Goal: Task Accomplishment & Management: Use online tool/utility

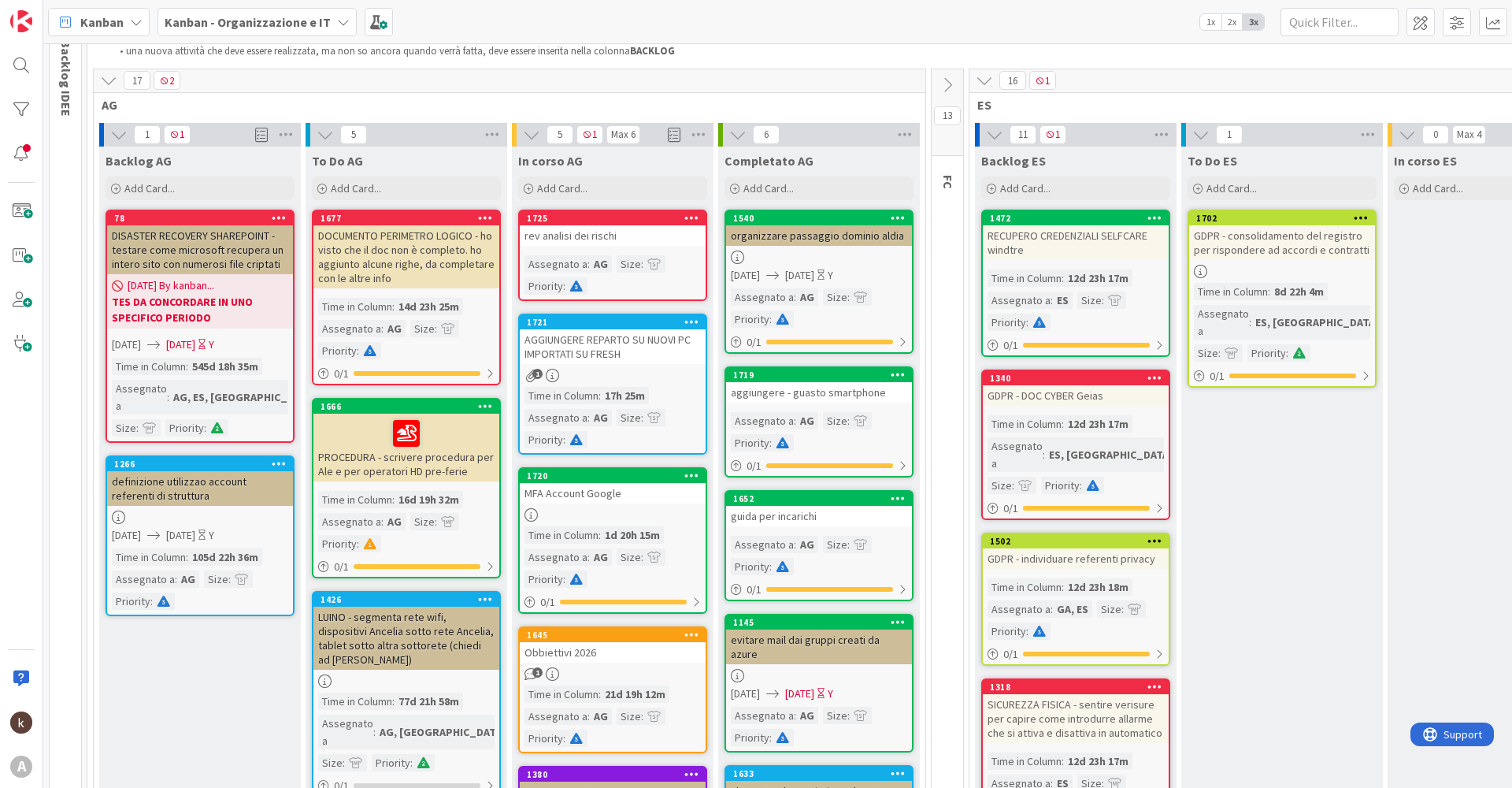
scroll to position [79, 0]
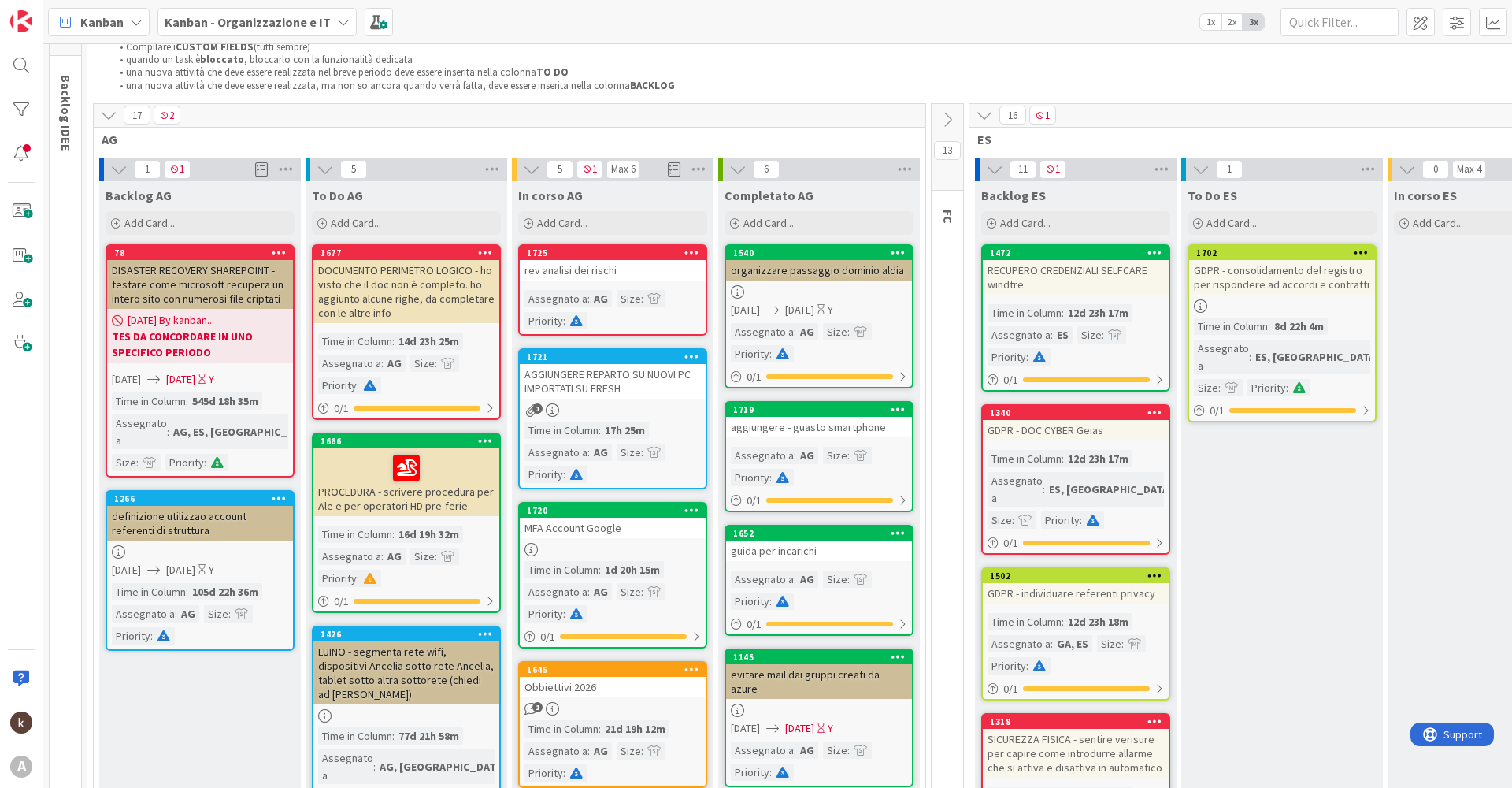
click at [598, 284] on link "1725 rev analisi dei rischi Assegnato a : AG Size : Priority :" at bounding box center [612, 290] width 189 height 92
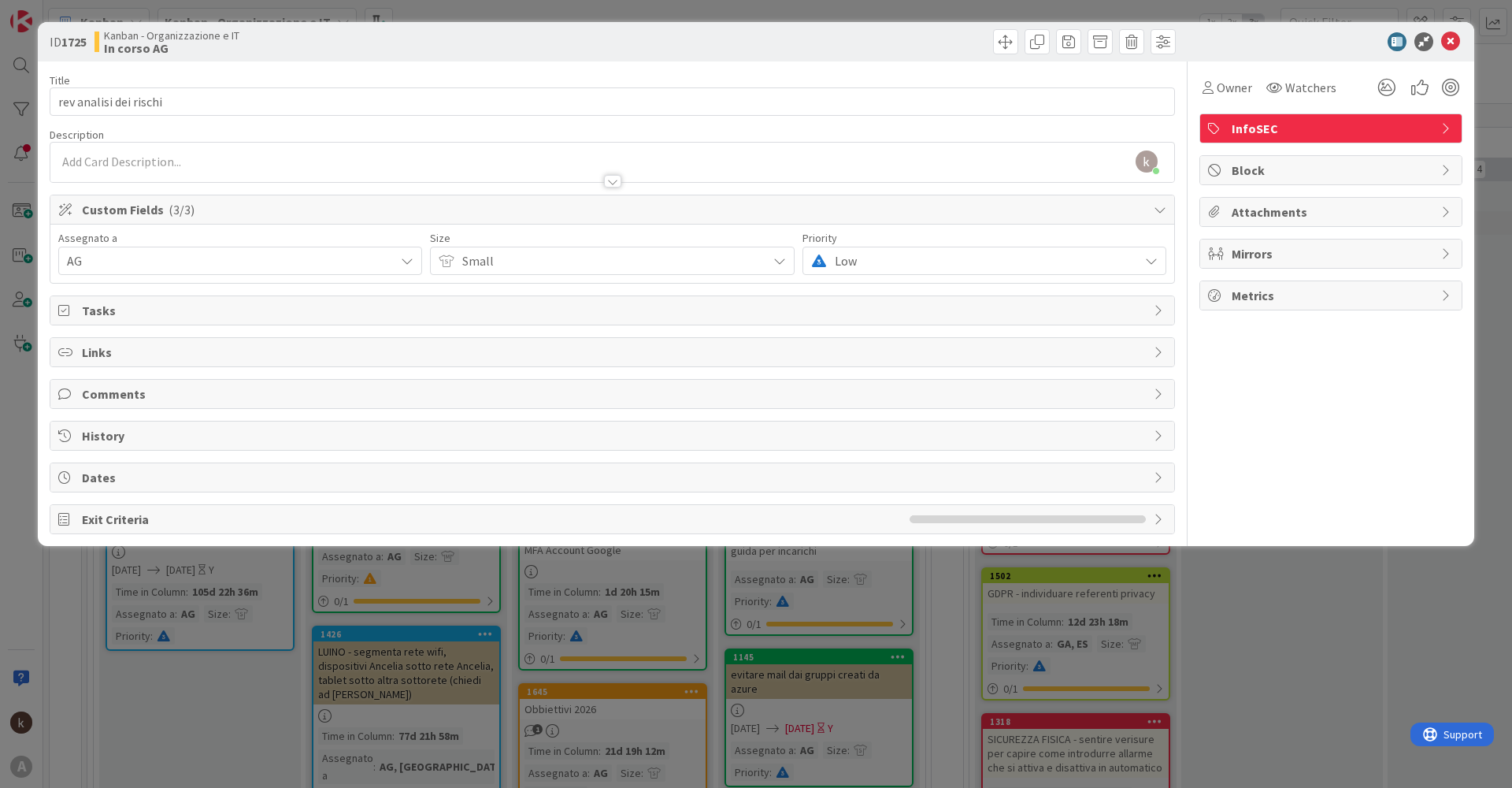
click at [147, 358] on span "Links" at bounding box center [614, 352] width 1064 height 19
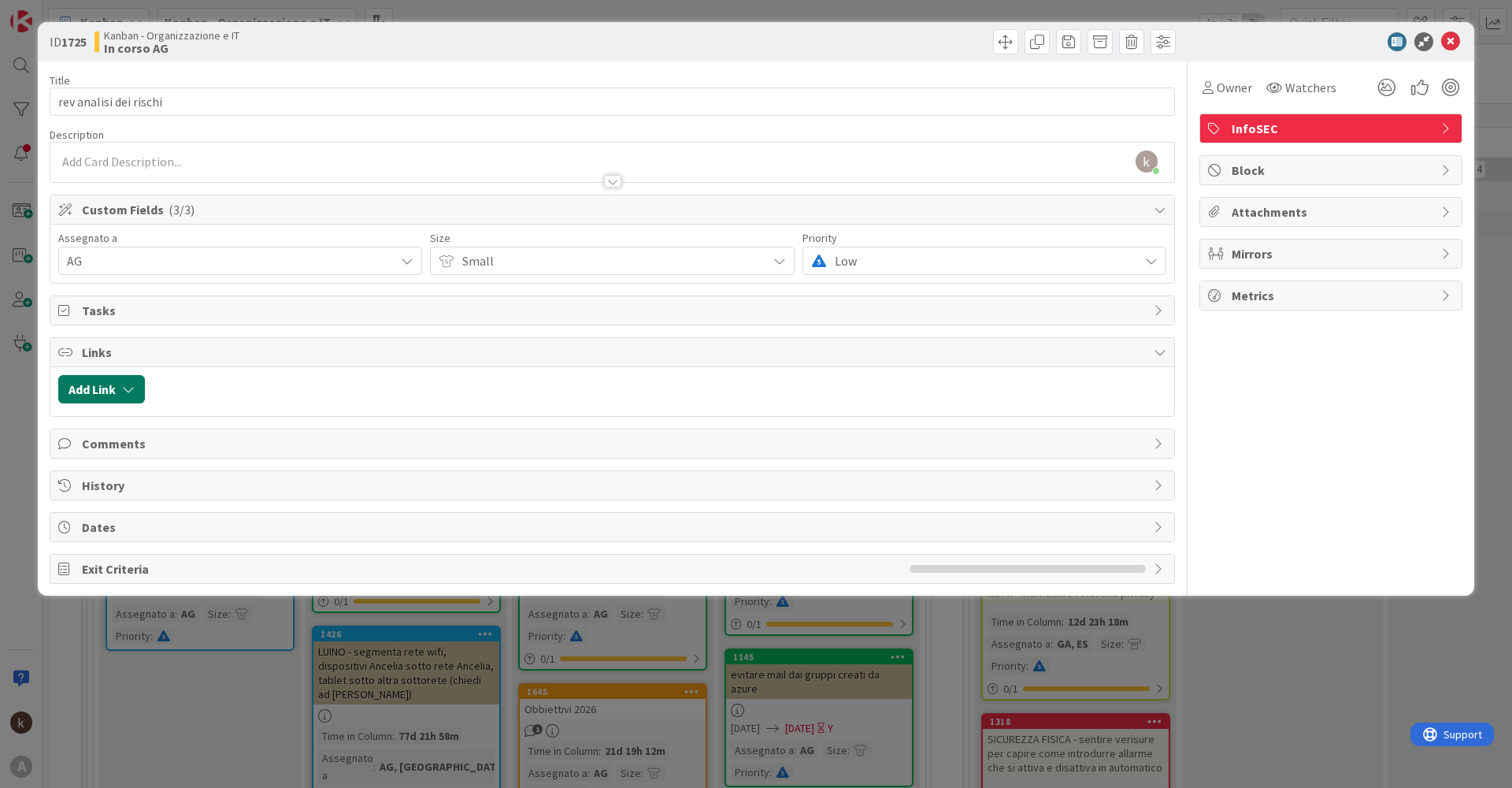
click at [134, 395] on icon "button" at bounding box center [128, 389] width 13 height 13
click at [227, 479] on span "Current Board" at bounding box center [163, 487] width 176 height 22
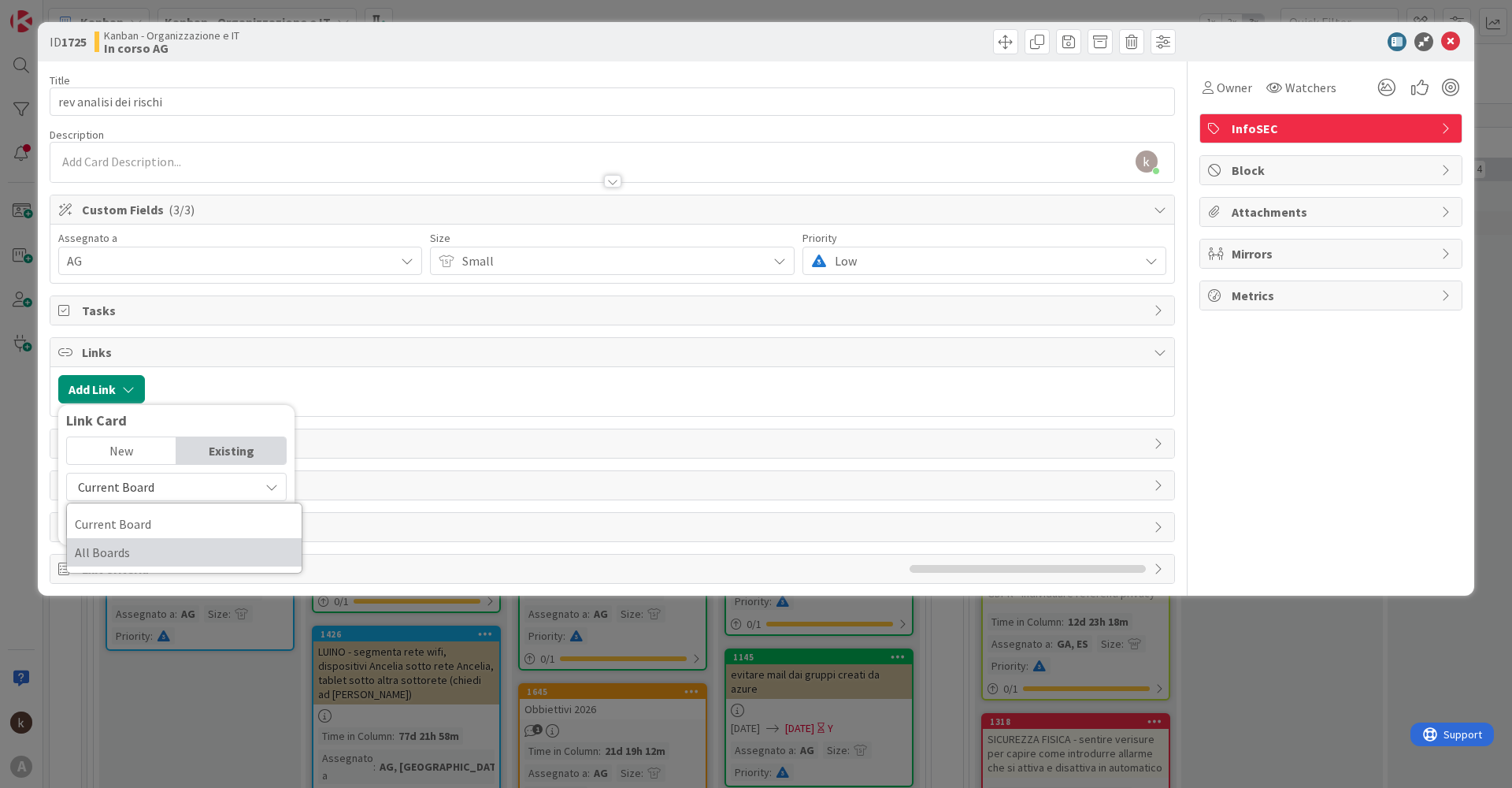
click at [117, 558] on span "All Boards" at bounding box center [184, 552] width 219 height 24
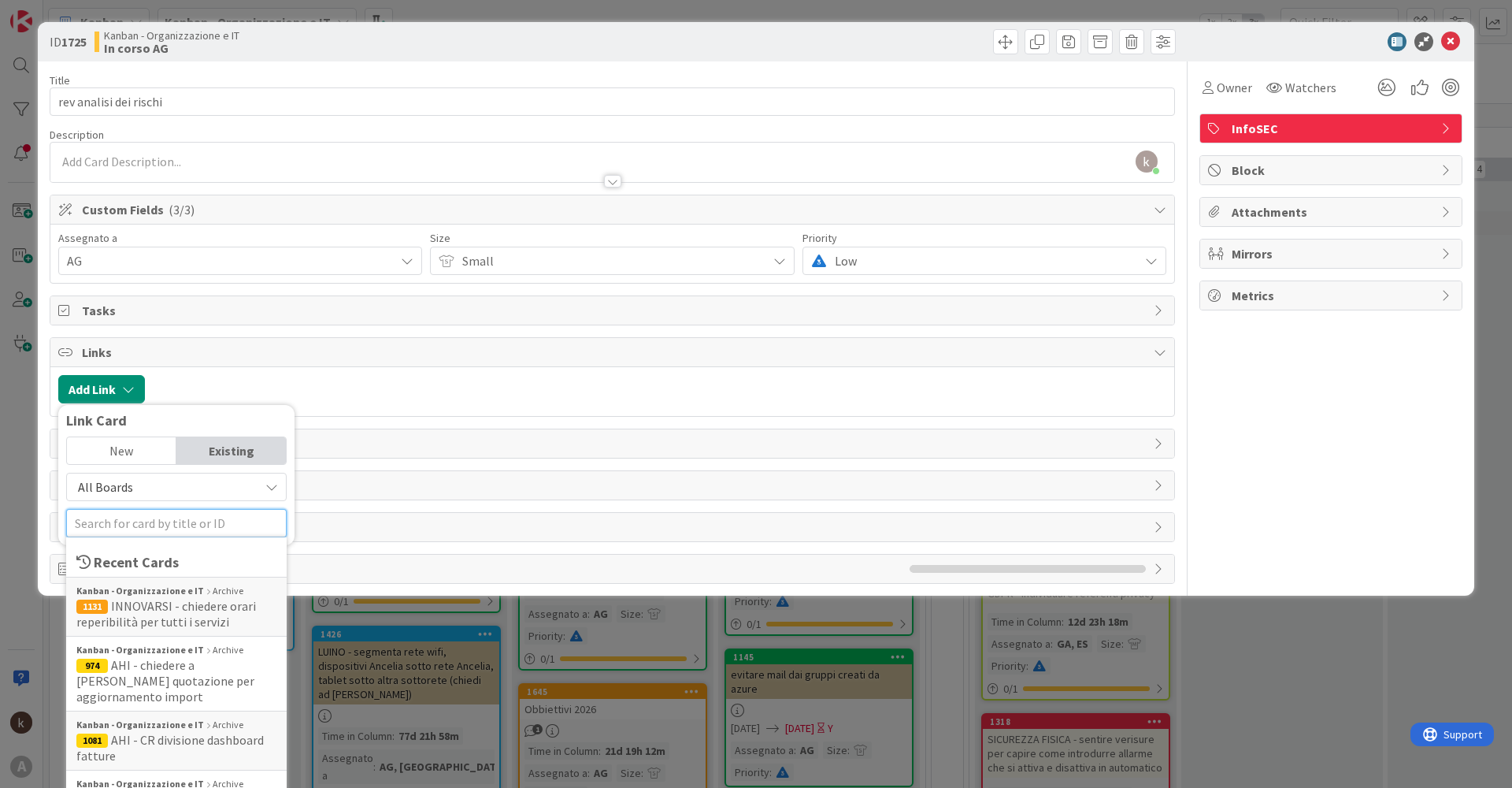
click at [167, 516] on input "text" at bounding box center [176, 522] width 221 height 28
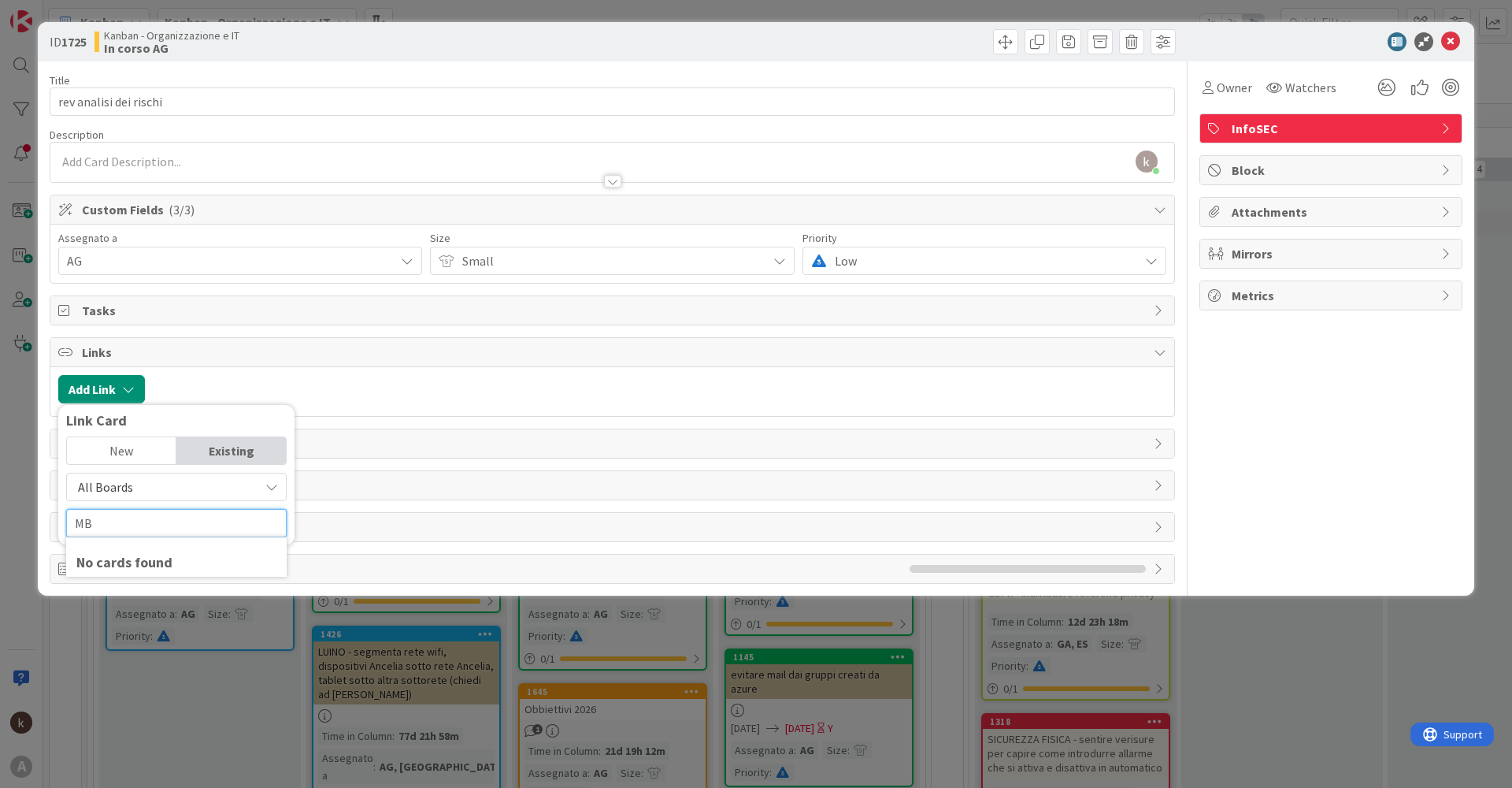
type input "M"
type input "MBO"
click at [221, 454] on div "Existing" at bounding box center [231, 450] width 110 height 27
click at [133, 453] on div "New" at bounding box center [122, 450] width 110 height 27
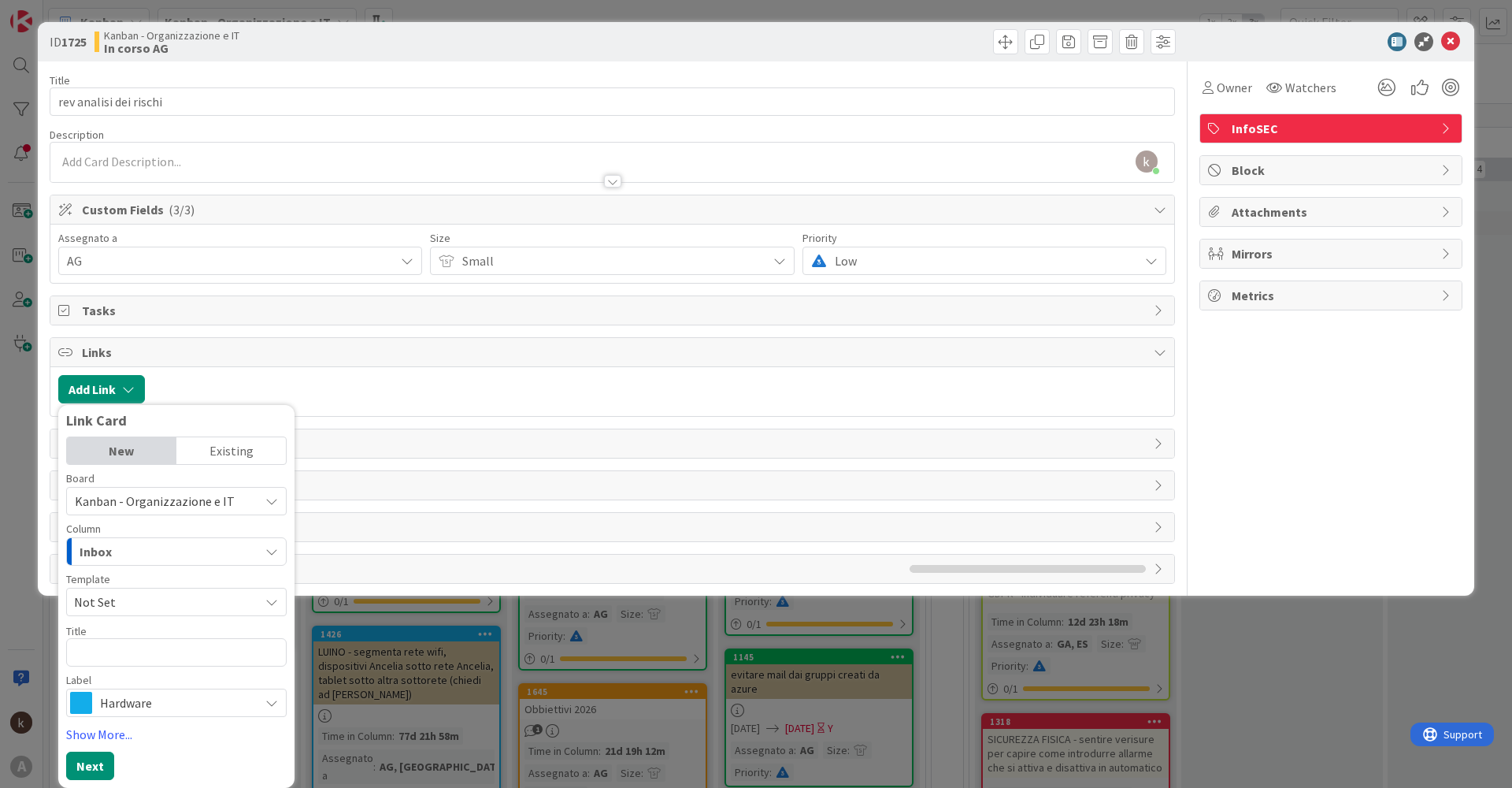
click at [237, 463] on div "Existing" at bounding box center [231, 450] width 110 height 27
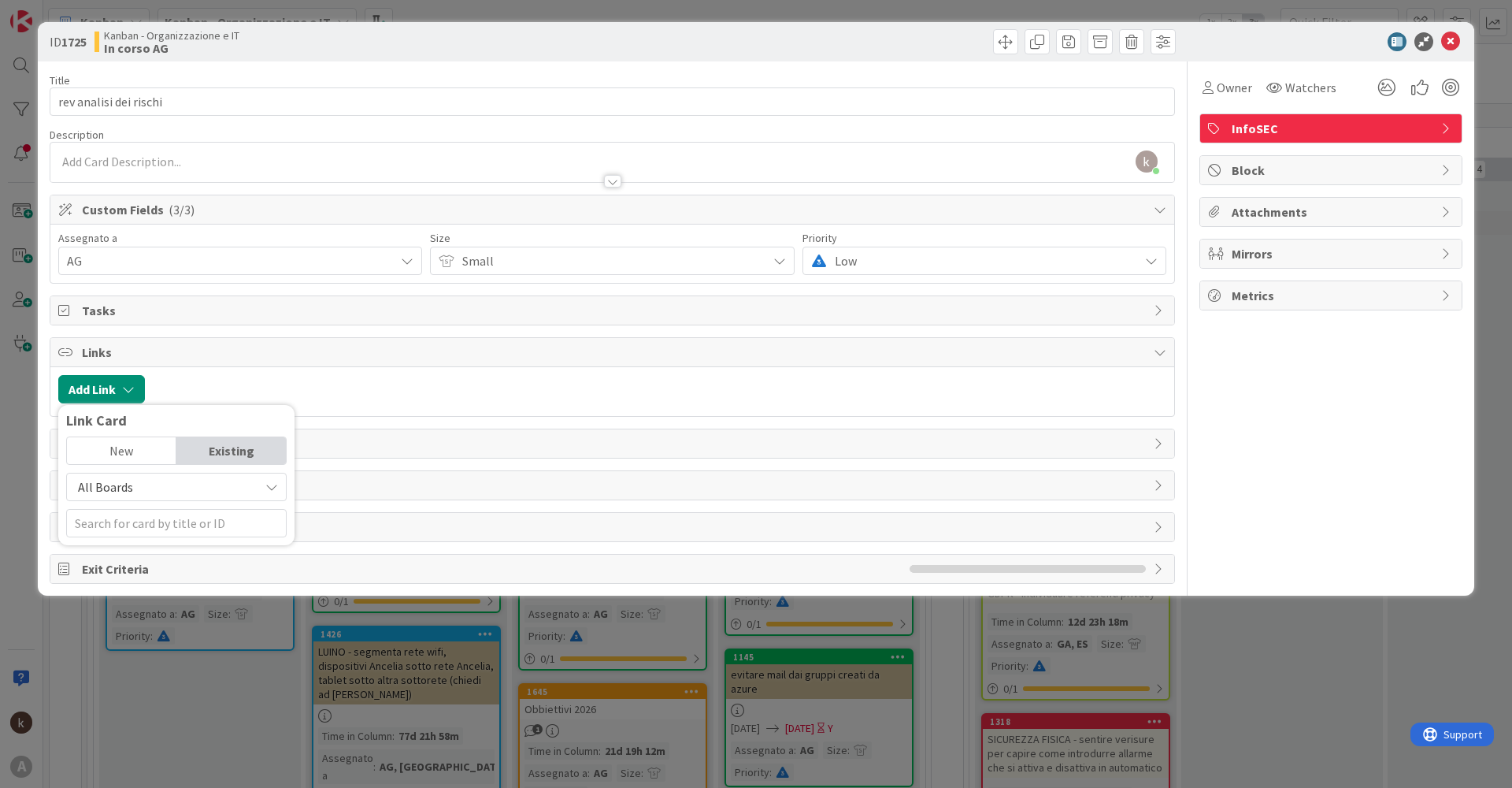
click at [250, 490] on span "All Boards" at bounding box center [163, 487] width 176 height 22
click at [152, 516] on span "Current Board" at bounding box center [184, 524] width 219 height 24
click at [153, 527] on input "text" at bounding box center [176, 522] width 221 height 28
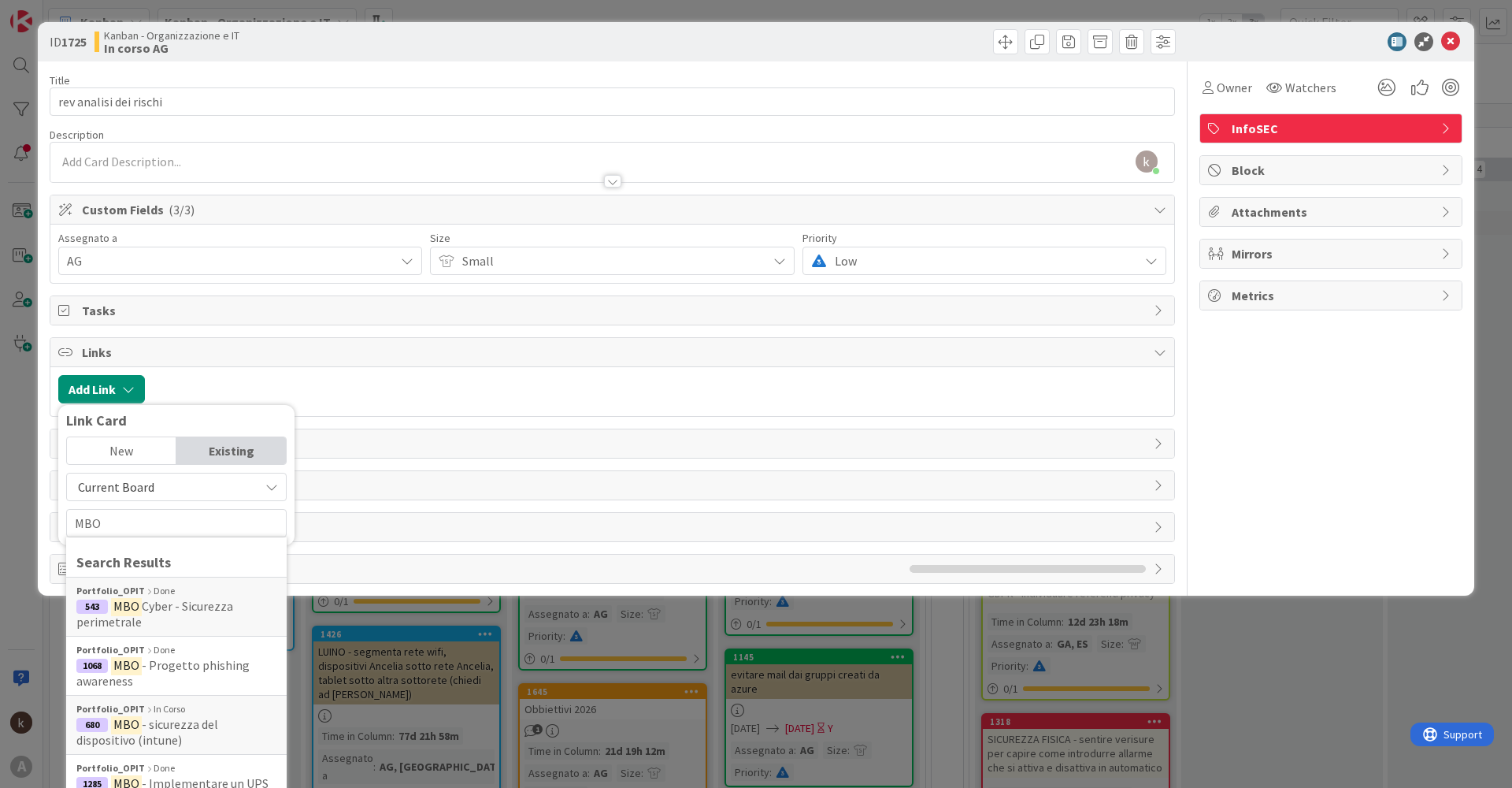
click at [253, 481] on div "Current Board" at bounding box center [176, 487] width 221 height 28
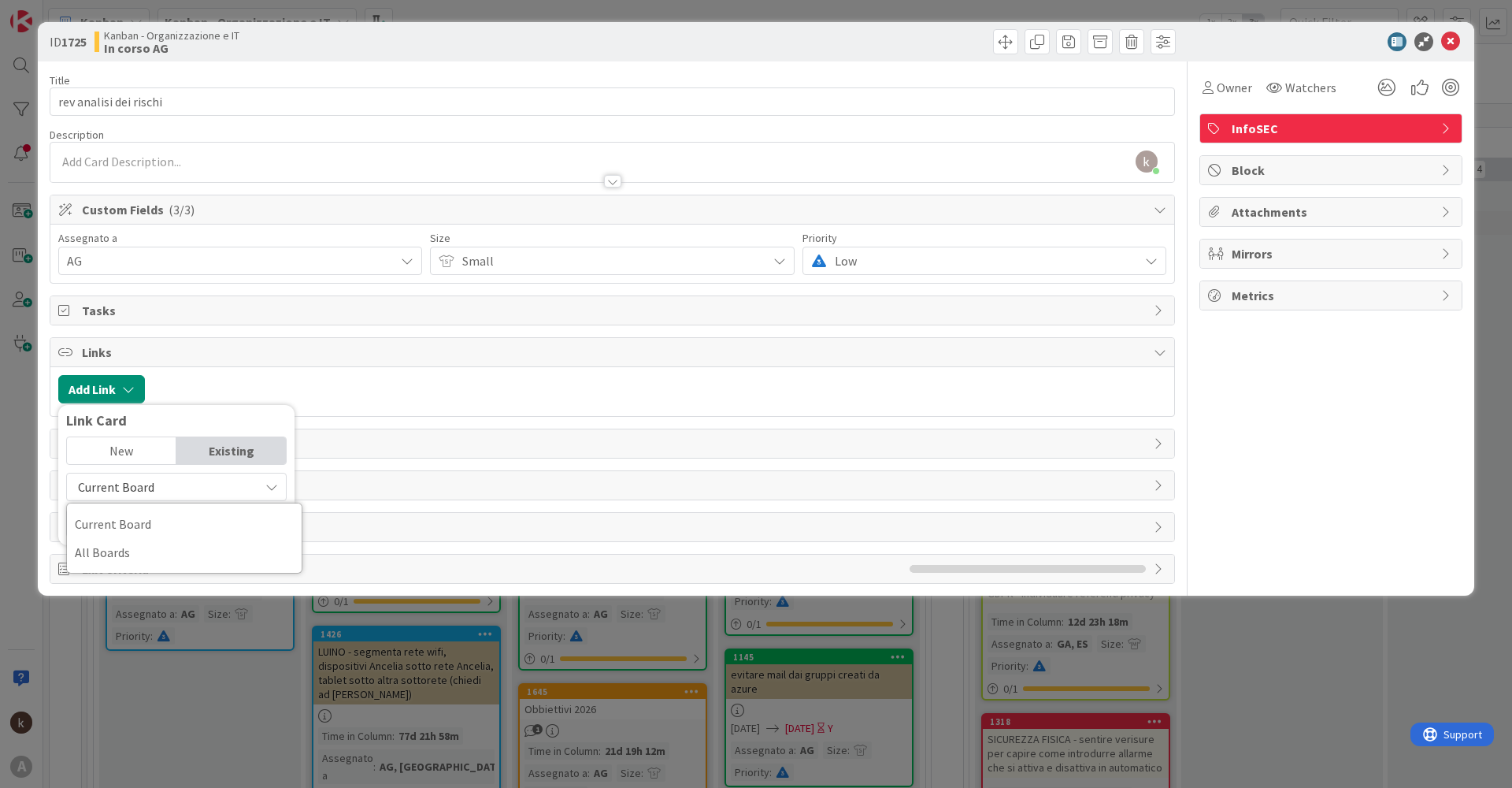
click at [253, 481] on div "Current Board" at bounding box center [176, 487] width 221 height 28
click at [187, 490] on span "Current Board" at bounding box center [163, 487] width 176 height 22
drag, startPoint x: 146, startPoint y: 539, endPoint x: 152, endPoint y: 522, distance: 18.0
click at [145, 534] on div "Link Card New Existing Current Board Current Board All Boards MBO" at bounding box center [176, 475] width 236 height 140
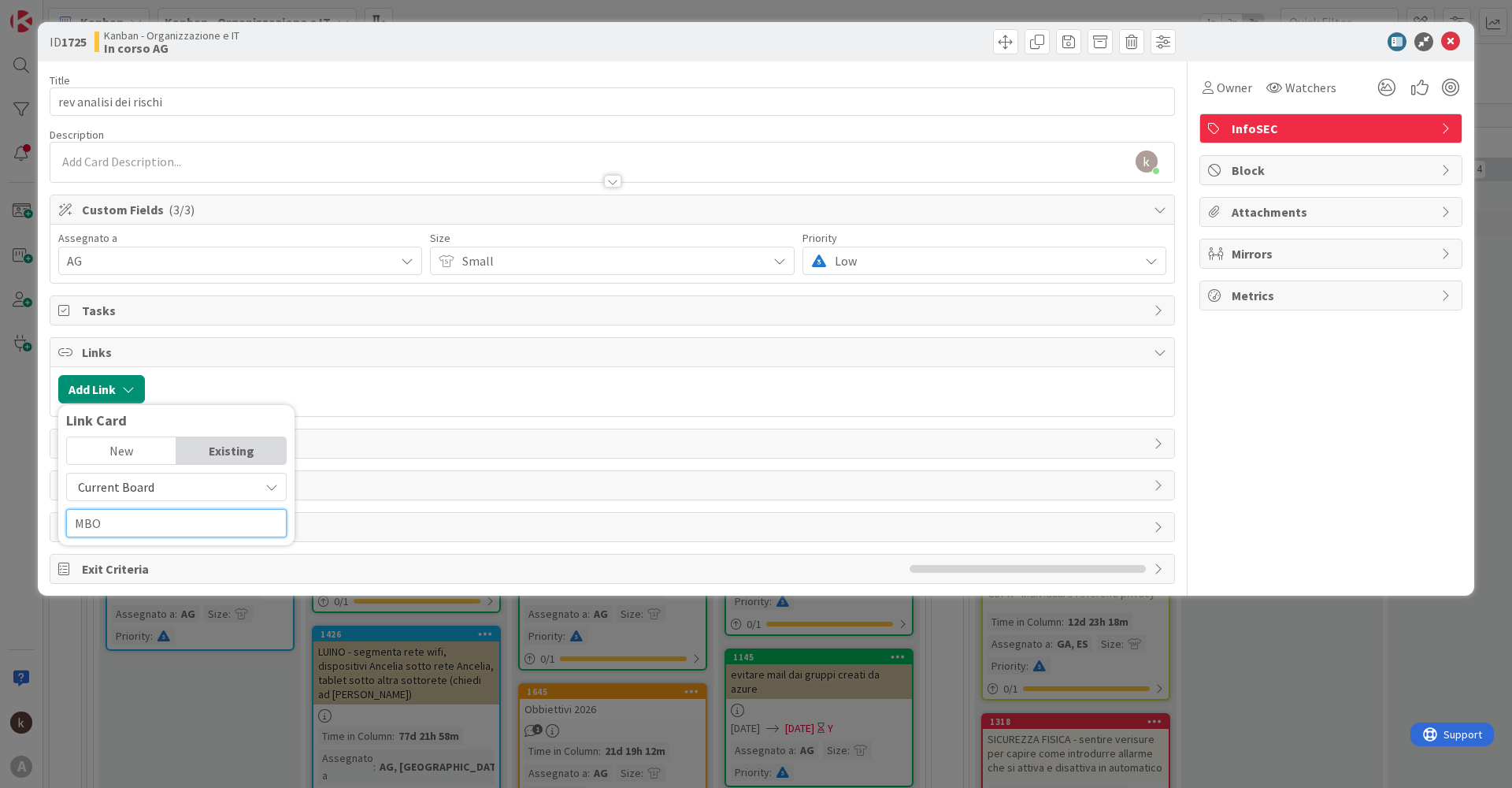
click at [152, 522] on input "MBO" at bounding box center [176, 522] width 221 height 28
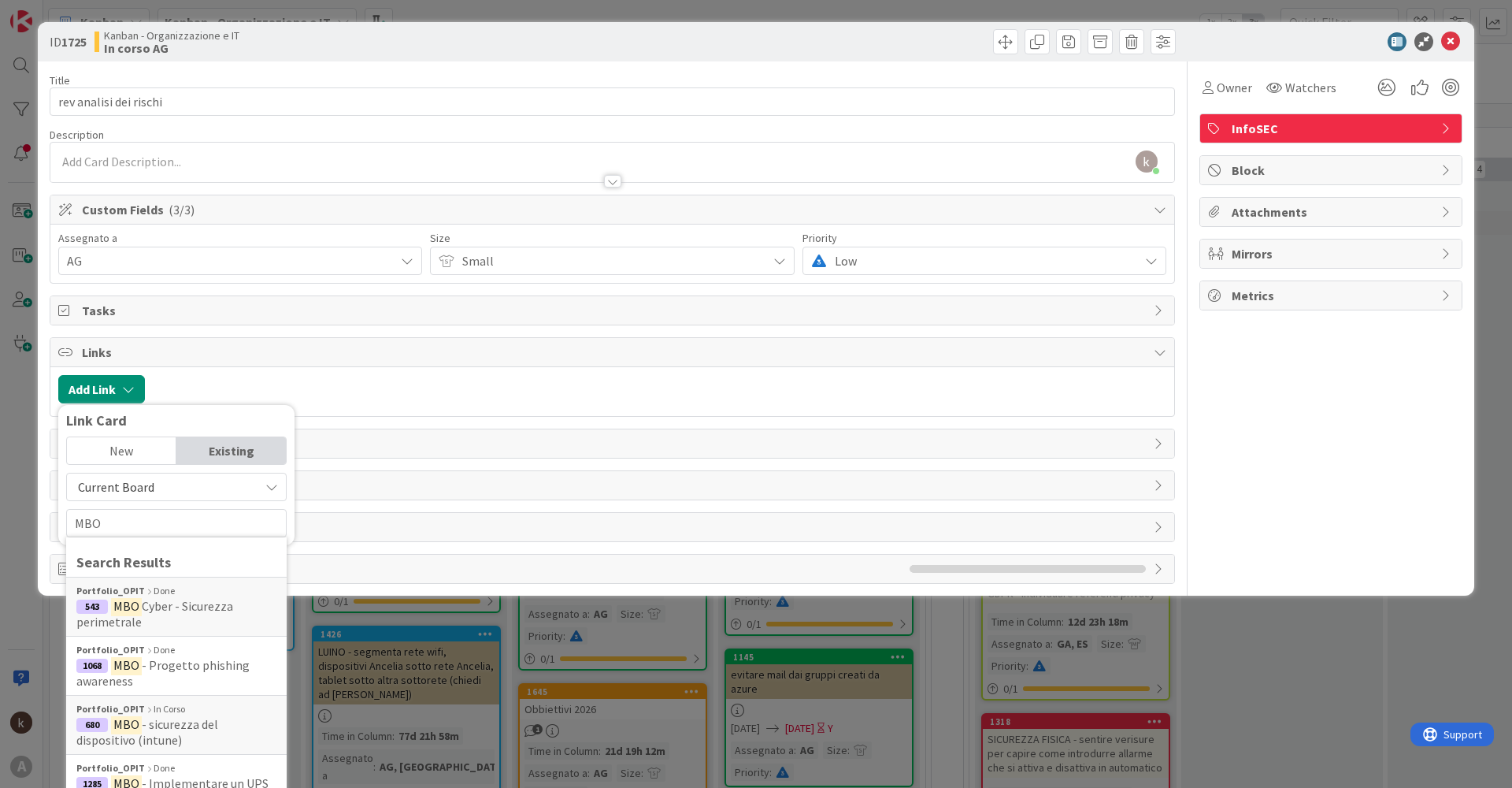
click at [426, 382] on div at bounding box center [659, 389] width 1014 height 28
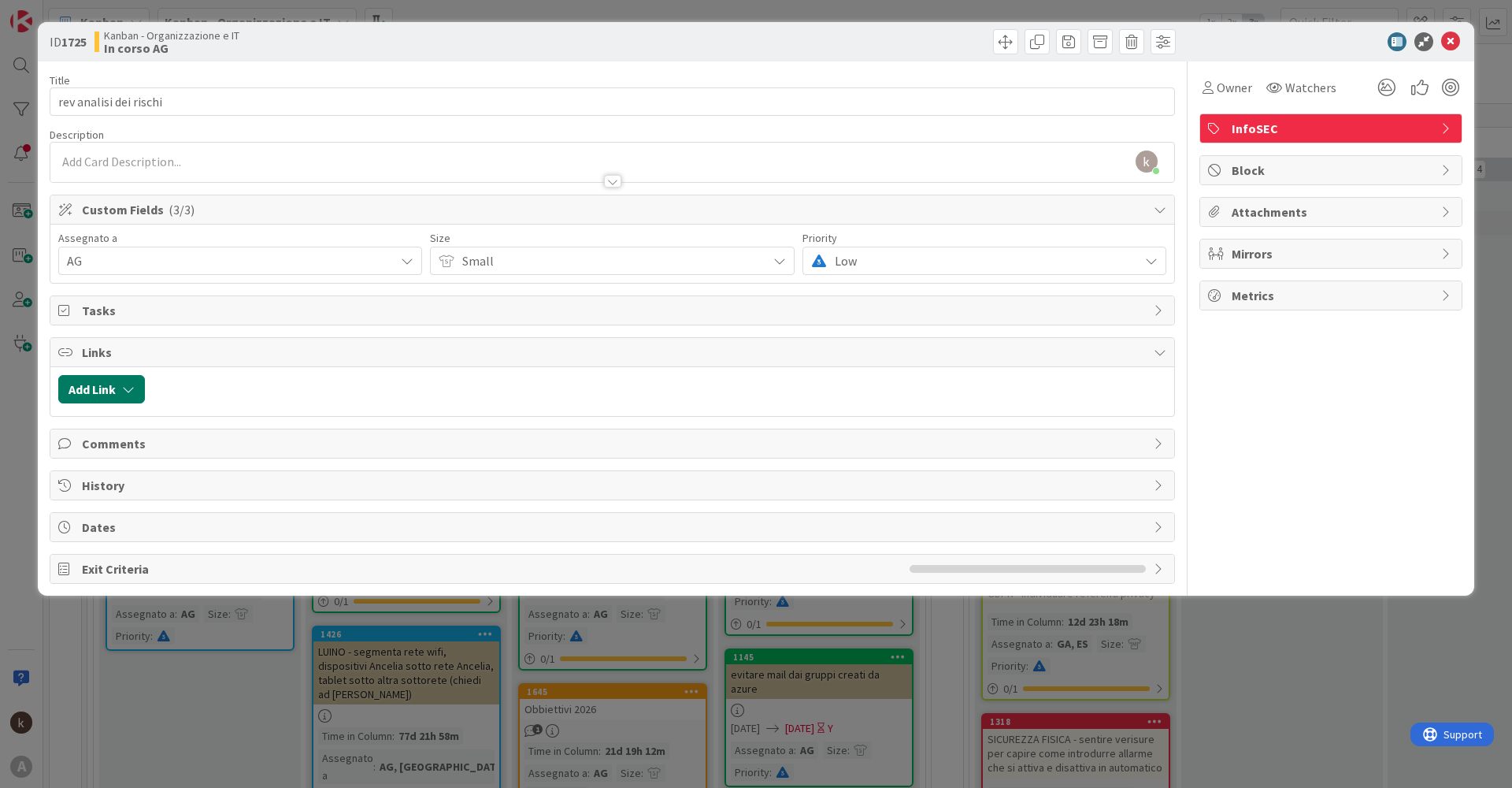
click at [135, 397] on button "Add Link" at bounding box center [101, 389] width 86 height 28
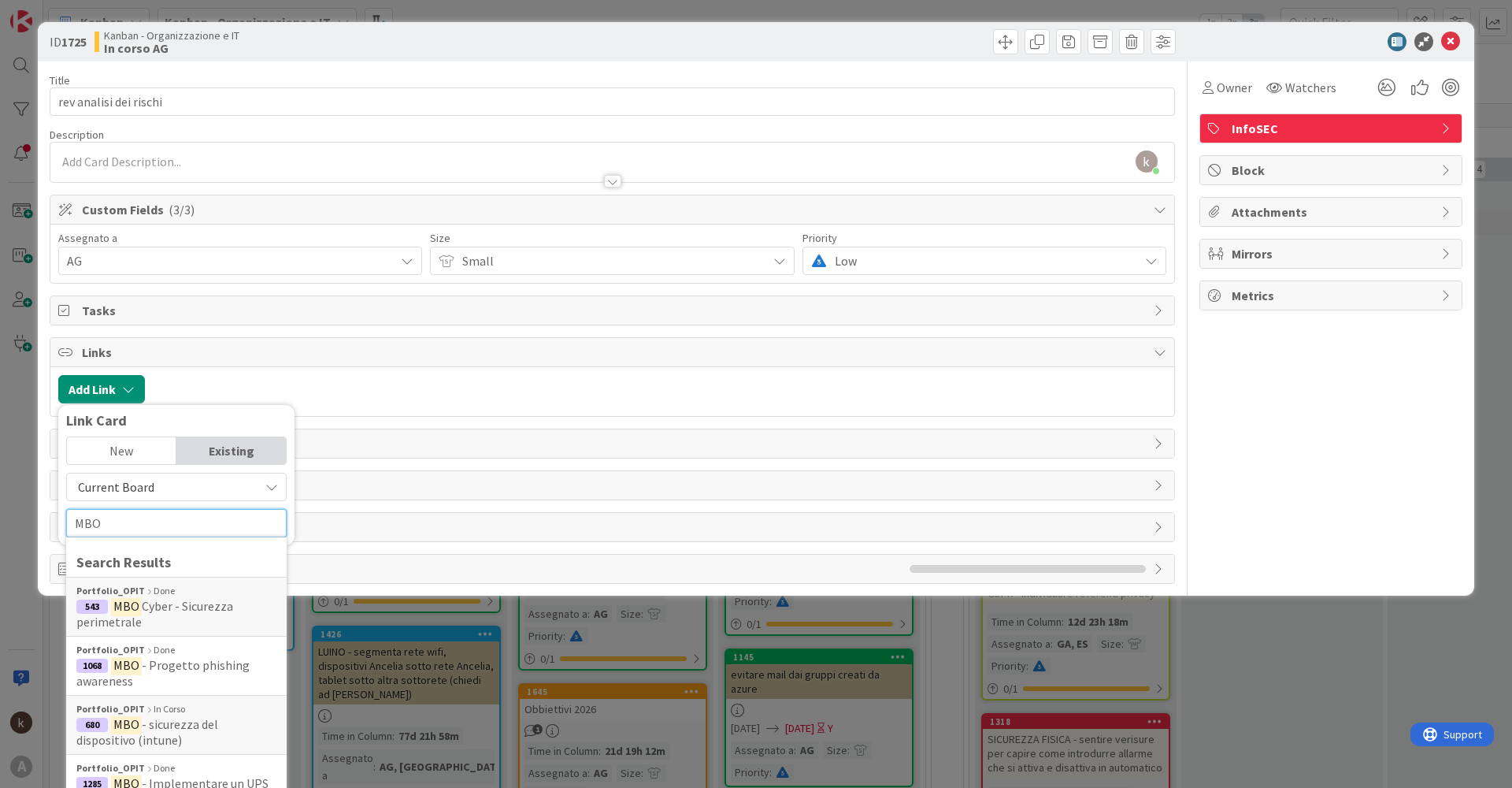
click at [128, 524] on input "MBO" at bounding box center [176, 522] width 221 height 28
type input "M"
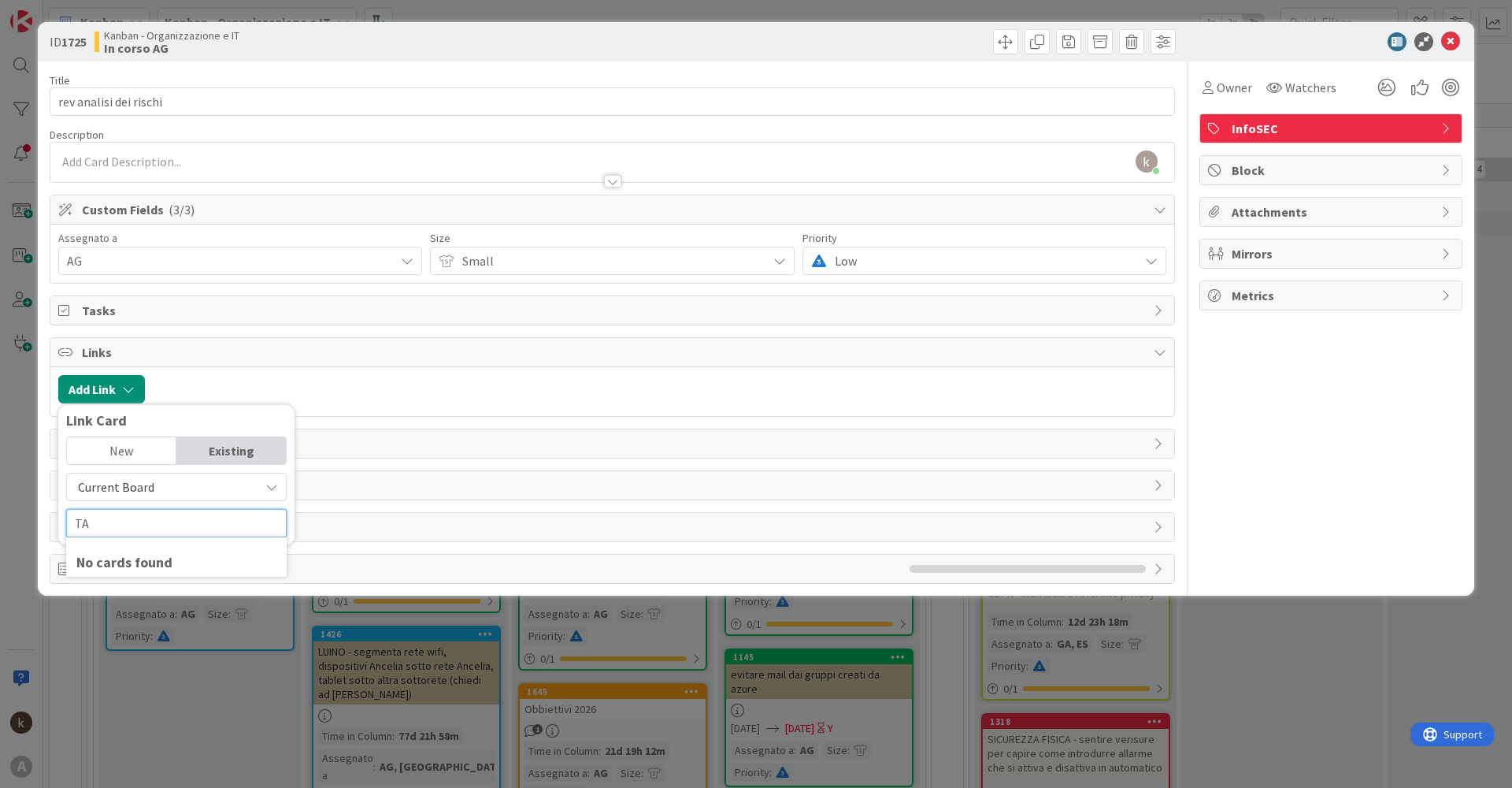
type input "T"
click at [237, 447] on div "Existing" at bounding box center [231, 450] width 110 height 27
click at [232, 488] on span "Current Board" at bounding box center [163, 487] width 176 height 22
click at [102, 547] on span "All Boards" at bounding box center [184, 552] width 219 height 24
click at [141, 521] on input "tattic" at bounding box center [176, 522] width 221 height 28
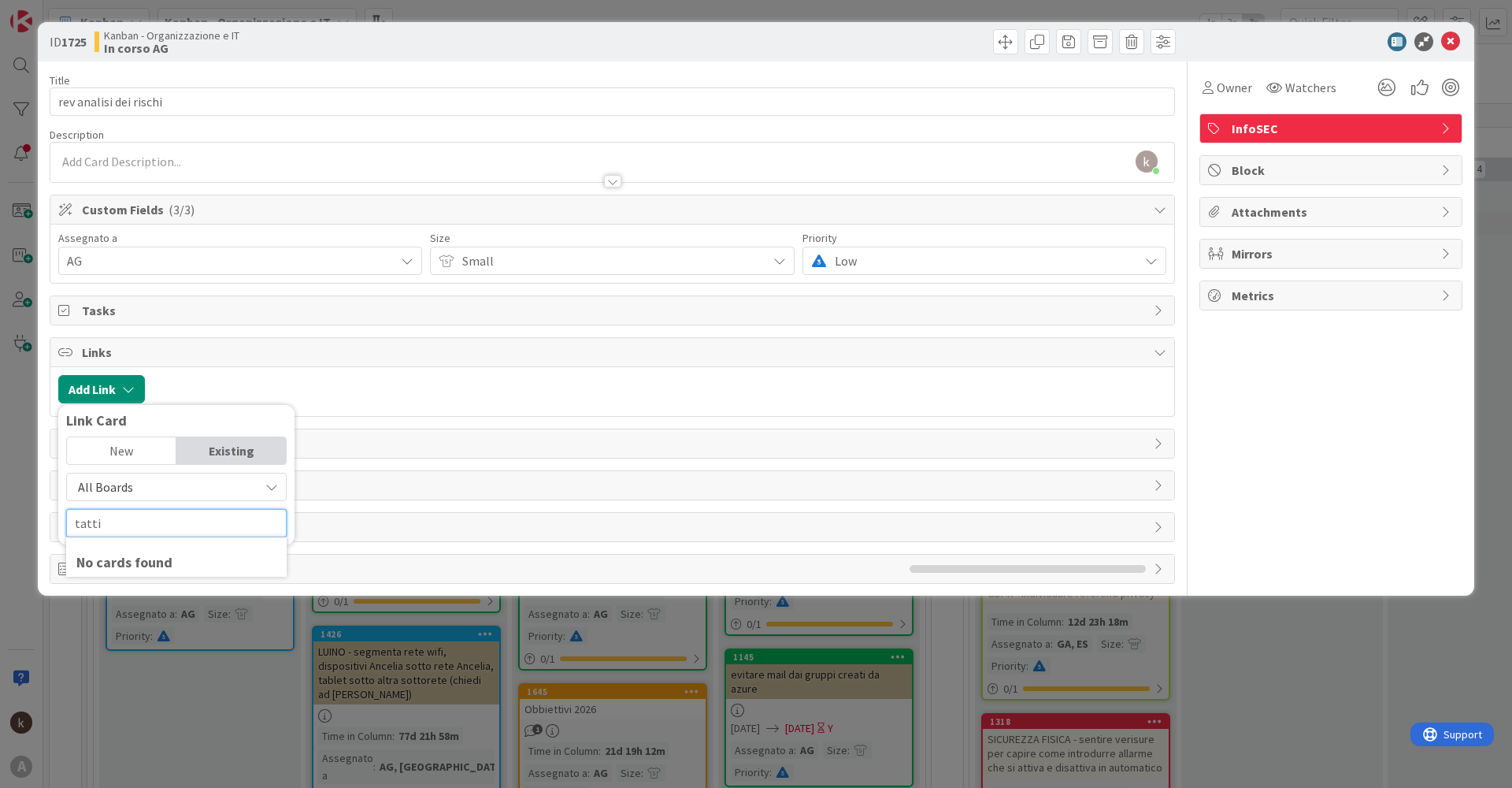
drag, startPoint x: 141, startPoint y: 521, endPoint x: 21, endPoint y: 507, distance: 120.8
click at [21, 507] on div "ID 1725 Kanban - Organizzazione e IT In corso AG Title 22 / 128 rev analisi dei…" at bounding box center [756, 394] width 1512 height 788
click at [209, 528] on input "attività" at bounding box center [176, 522] width 221 height 28
click at [180, 527] on input "attività" at bounding box center [176, 522] width 221 height 28
click at [98, 518] on input "attività" at bounding box center [176, 522] width 221 height 28
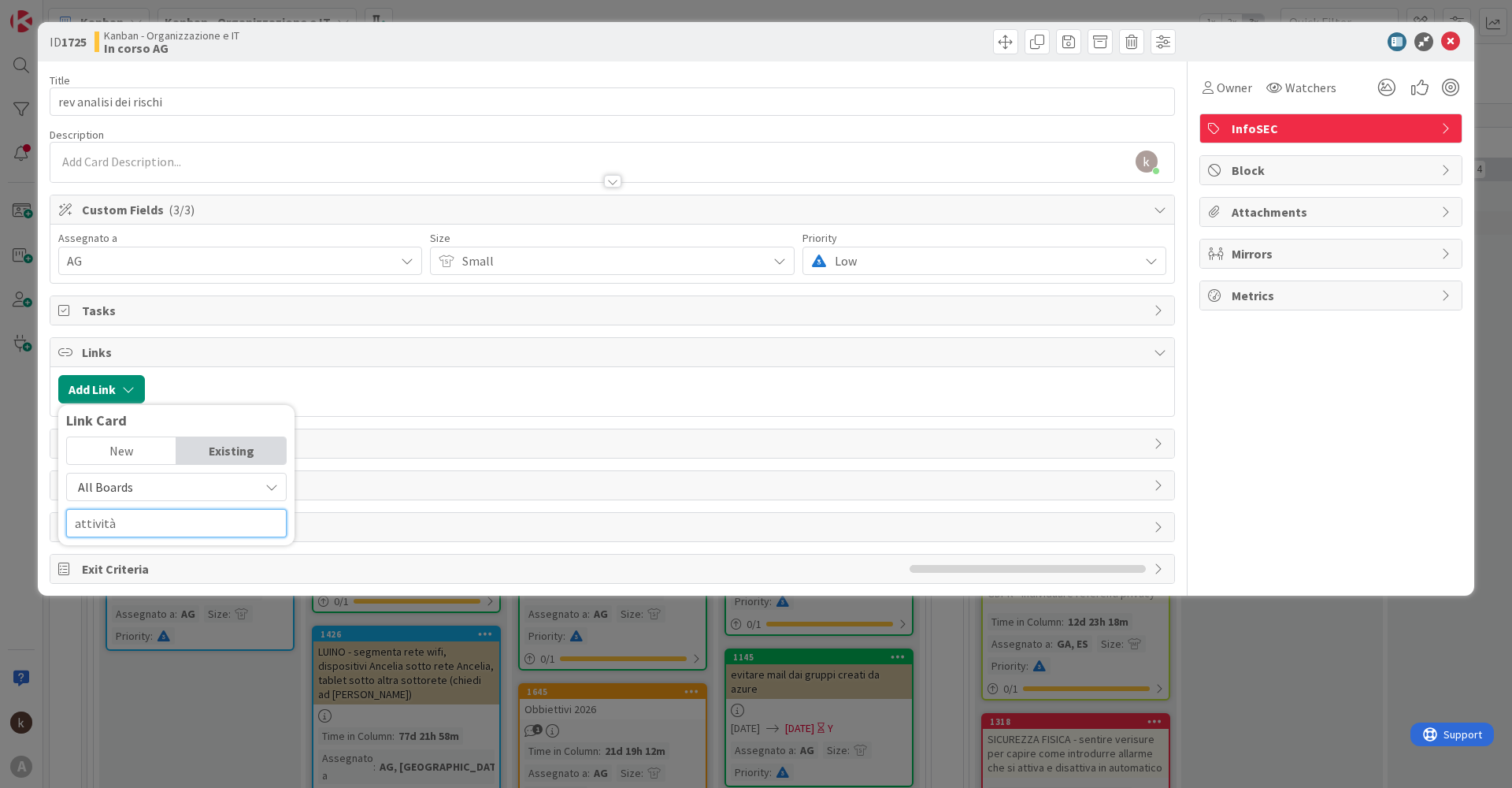
click at [186, 525] on input "attività" at bounding box center [176, 522] width 221 height 28
drag, startPoint x: 188, startPoint y: 522, endPoint x: 0, endPoint y: 497, distance: 189.7
click at [0, 497] on div "ID 1725 Kanban - Organizzazione e IT In corso AG Title 22 / 128 rev analisi dei…" at bounding box center [756, 394] width 1512 height 788
drag, startPoint x: 120, startPoint y: 519, endPoint x: 60, endPoint y: 523, distance: 60.1
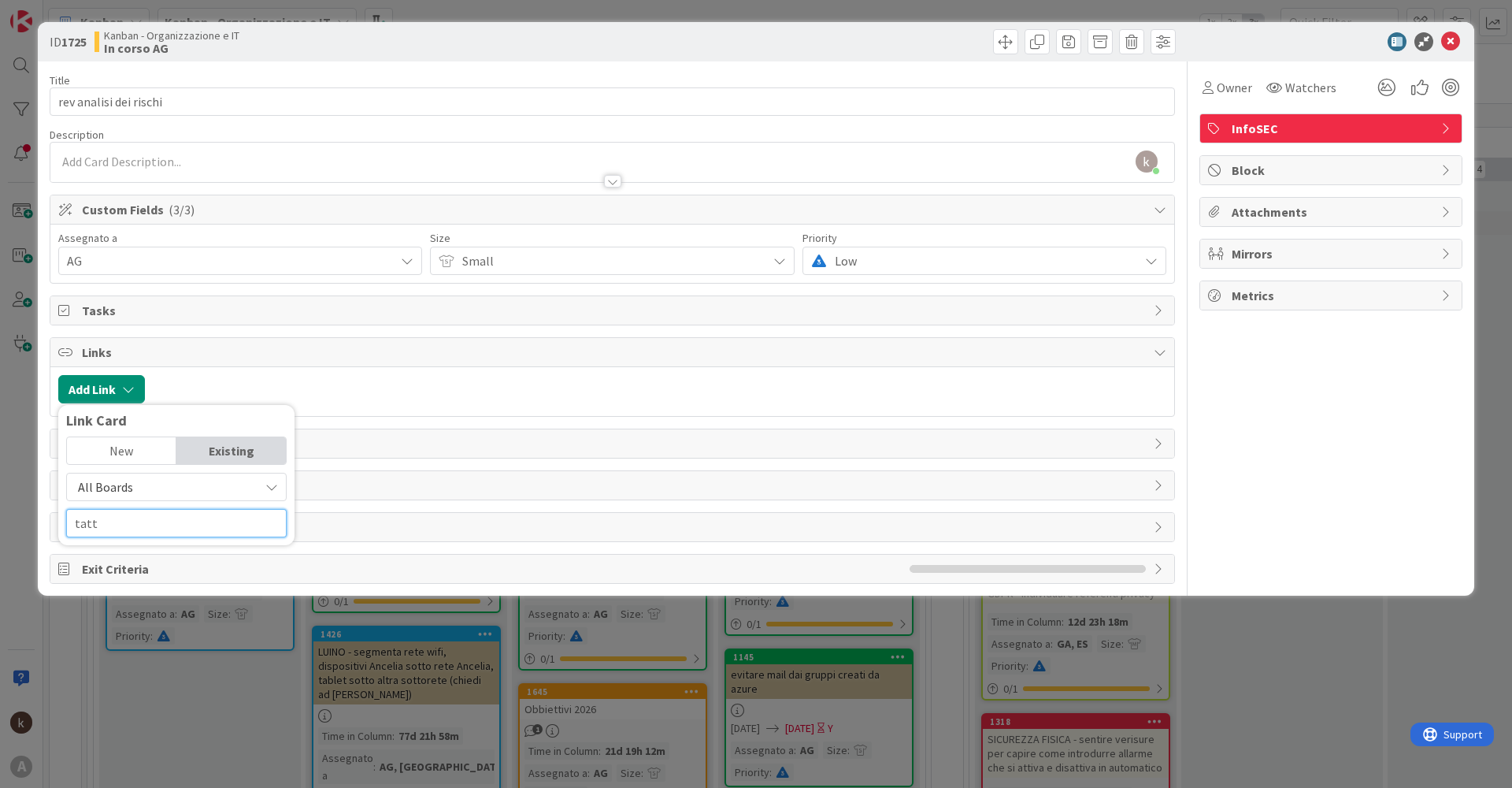
click at [60, 523] on div "Link Card New Existing All Boards Current Board All Boards tatt" at bounding box center [176, 475] width 236 height 140
click at [265, 449] on div "Existing" at bounding box center [231, 450] width 110 height 27
click at [140, 488] on span "All Boards" at bounding box center [163, 487] width 176 height 22
click at [109, 549] on span "All Boards" at bounding box center [184, 552] width 219 height 24
click at [146, 525] on input "tatt" at bounding box center [176, 522] width 221 height 28
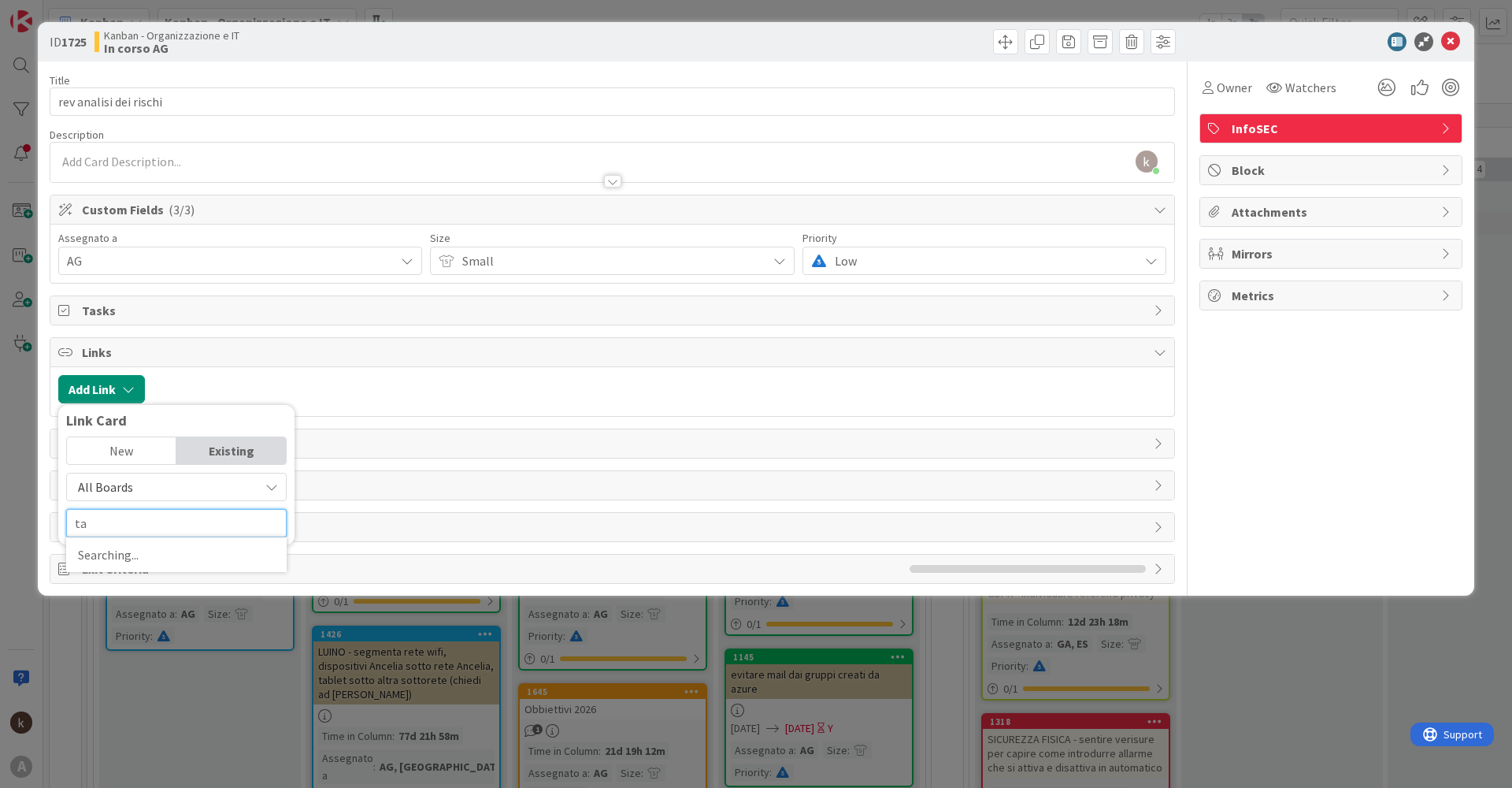
type input "t"
type input "298"
click at [167, 596] on div "Portfolio_OPIT Attività ricorrenti" at bounding box center [176, 591] width 200 height 15
click at [166, 488] on span "Select..." at bounding box center [163, 486] width 66 height 22
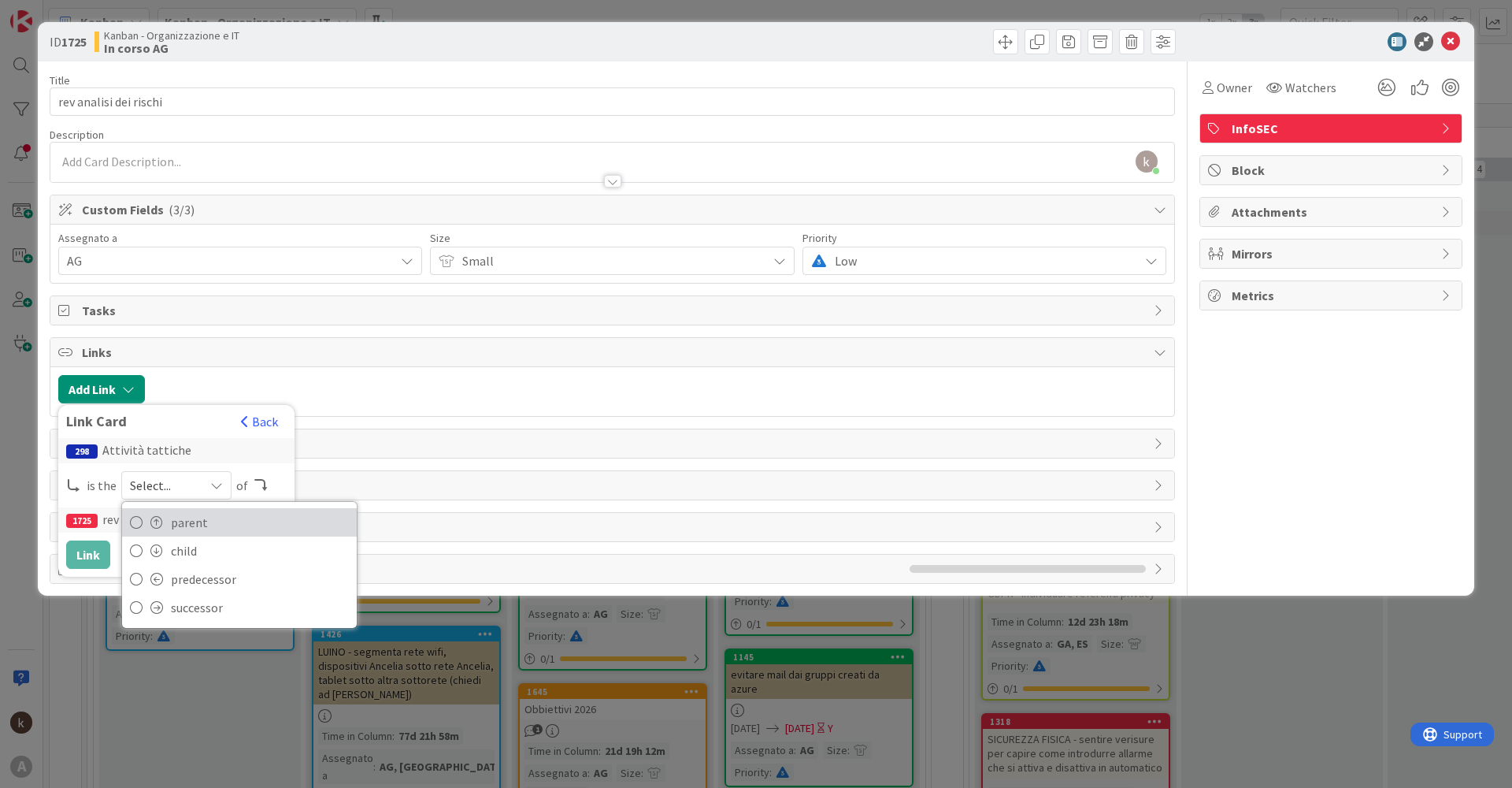
click at [182, 528] on span "parent" at bounding box center [260, 522] width 178 height 24
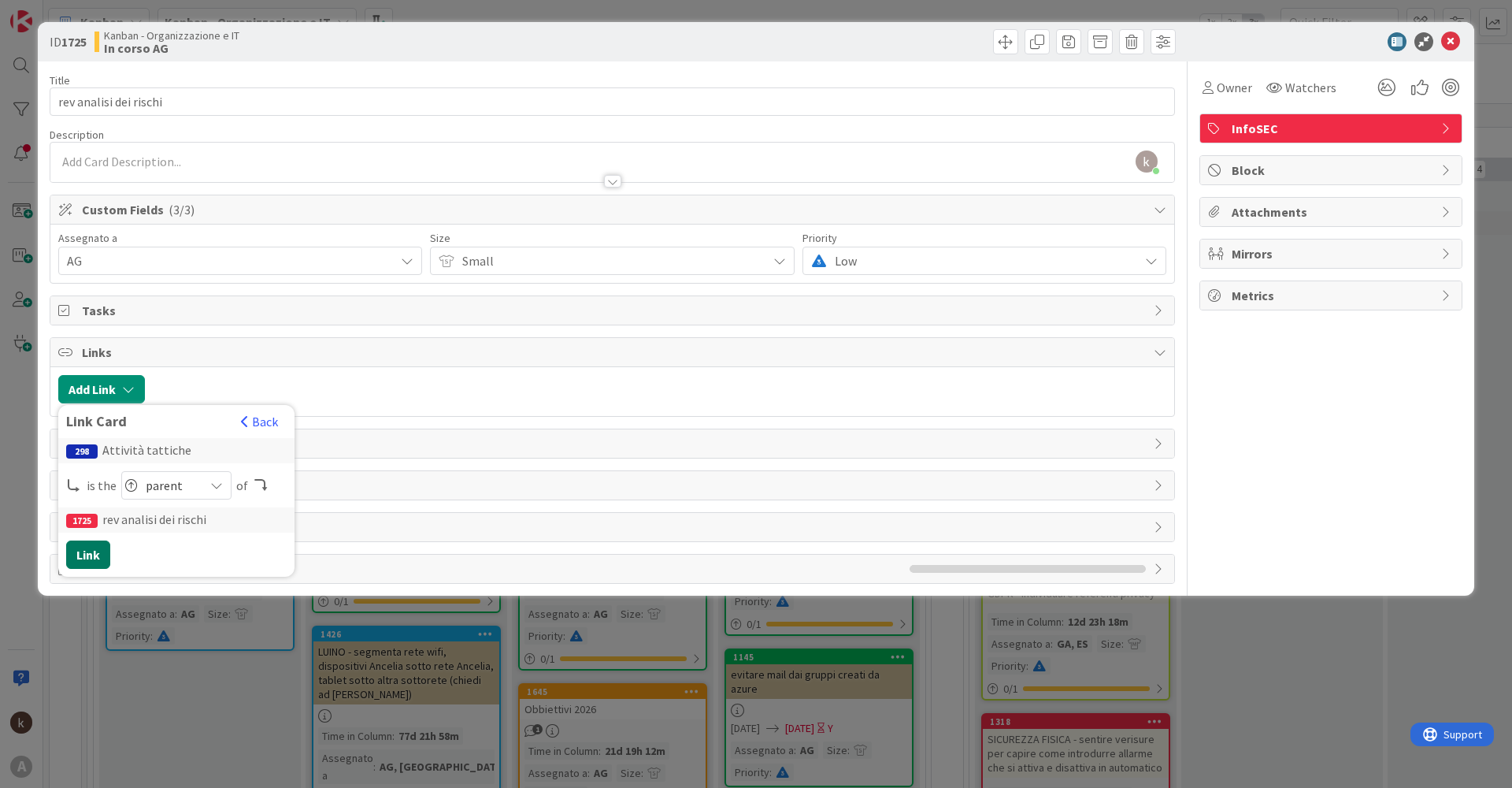
click at [93, 554] on button "Link" at bounding box center [88, 554] width 45 height 28
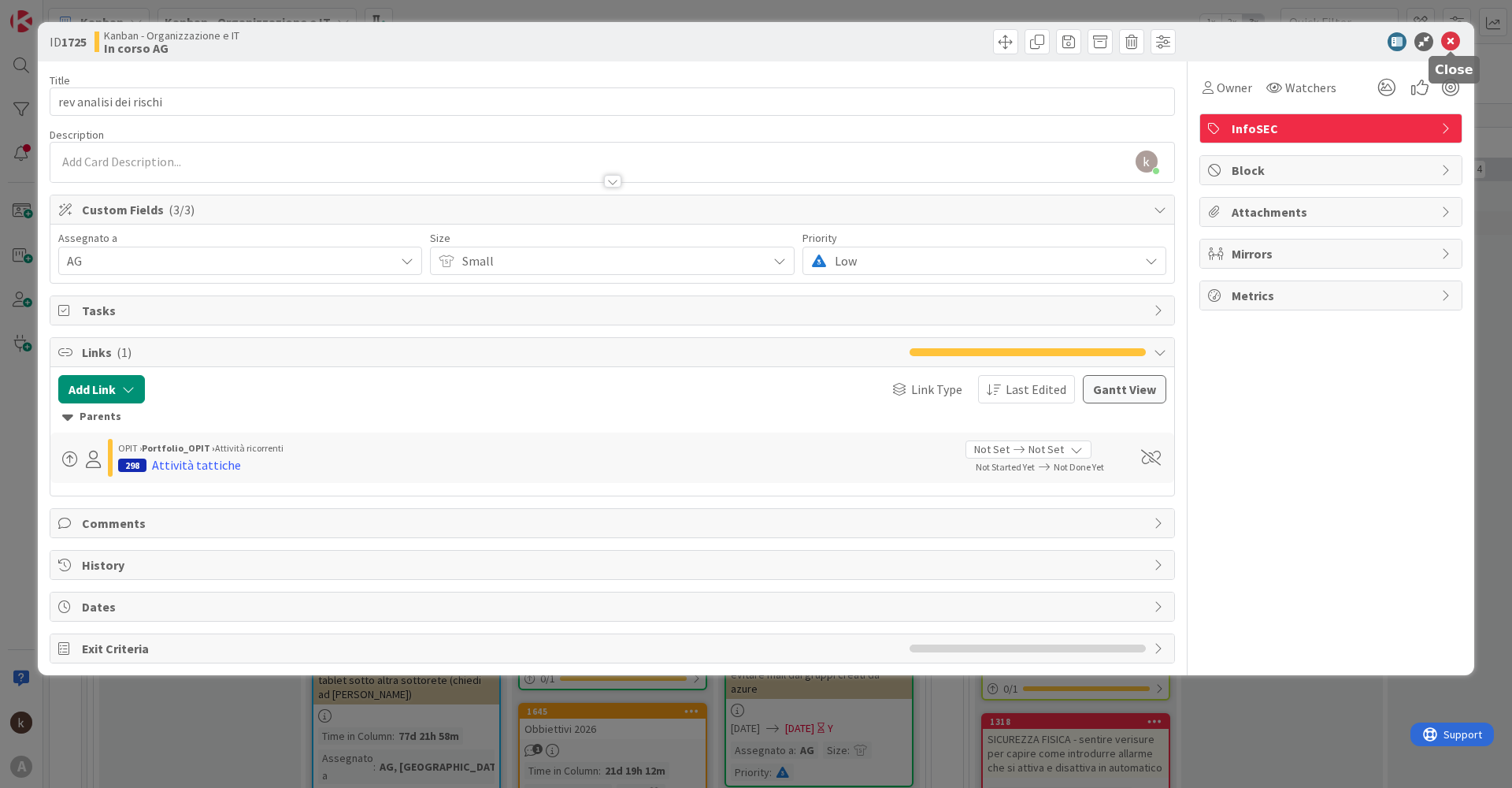
click at [1448, 45] on icon at bounding box center [1450, 42] width 19 height 19
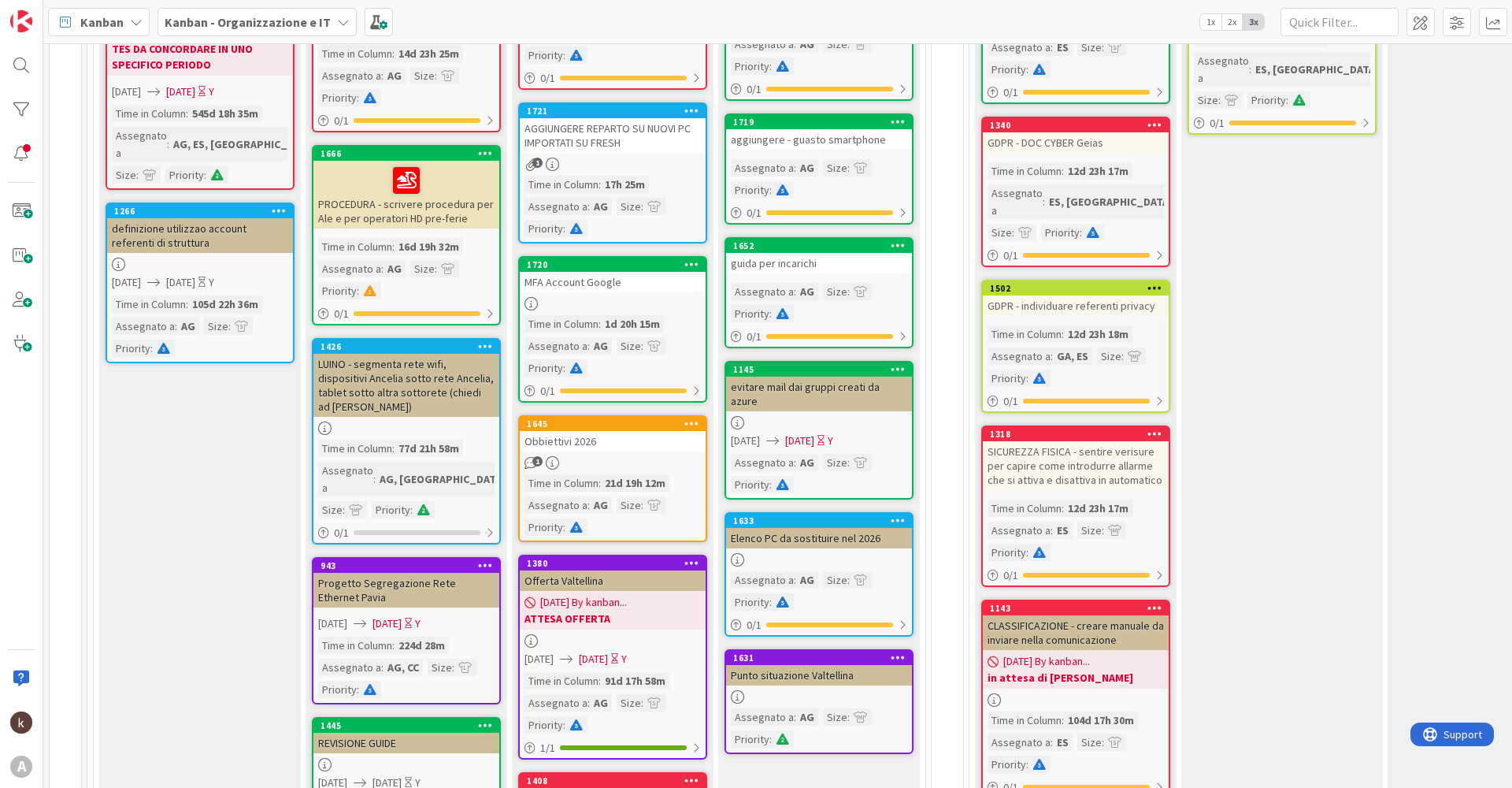
scroll to position [394, 0]
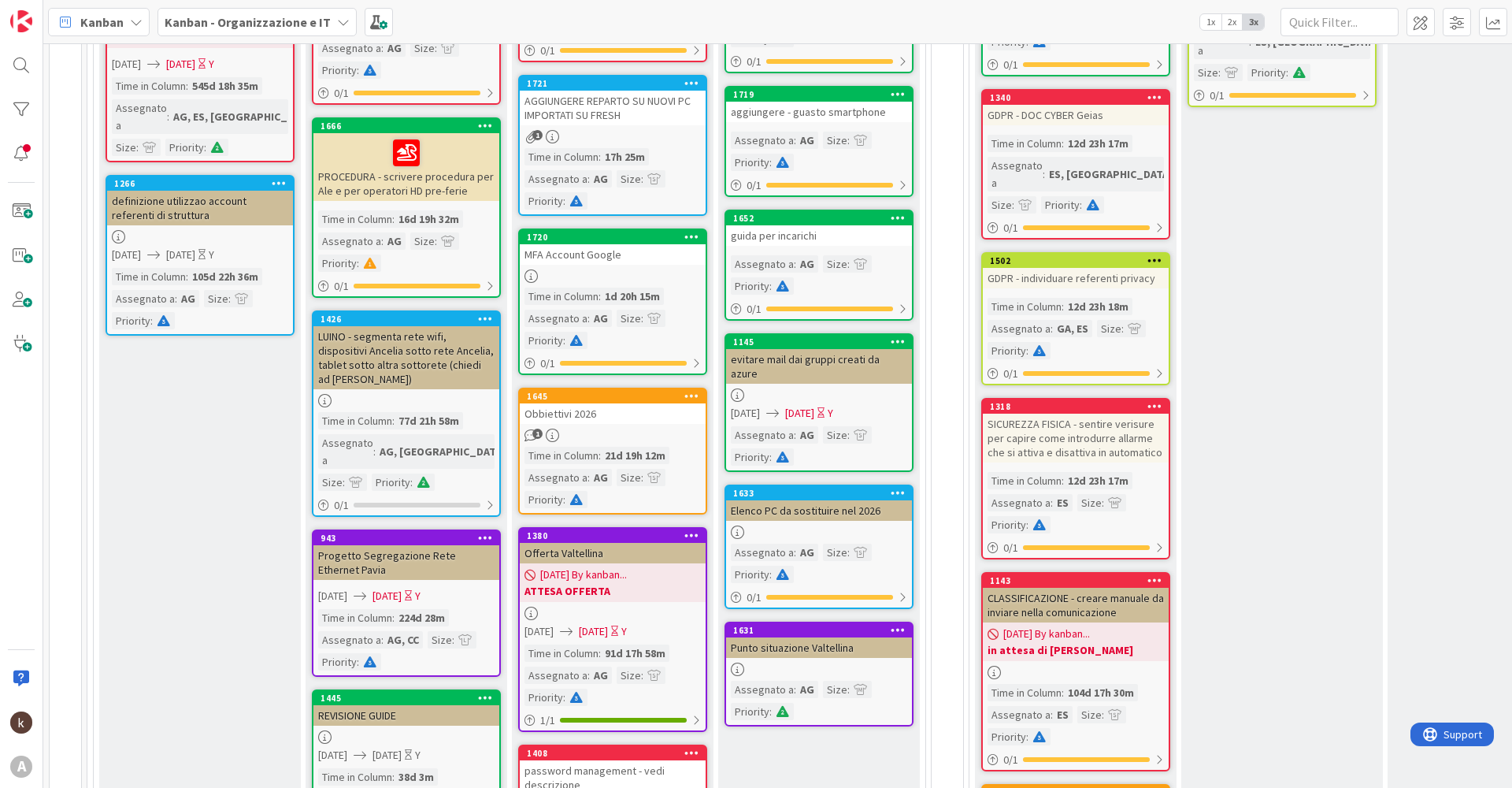
click at [552, 433] on icon at bounding box center [552, 435] width 14 height 14
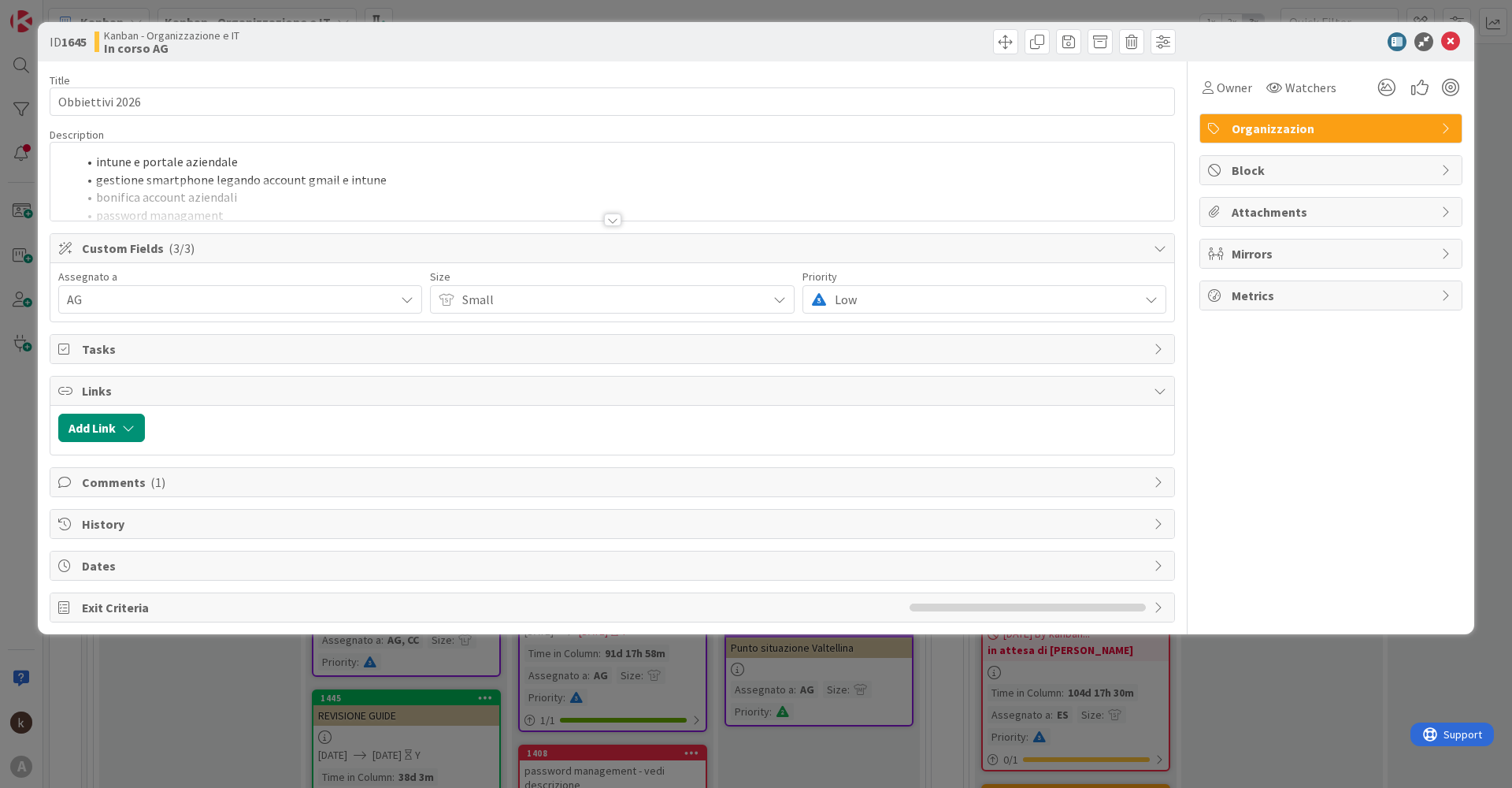
click at [614, 219] on div at bounding box center [612, 219] width 17 height 13
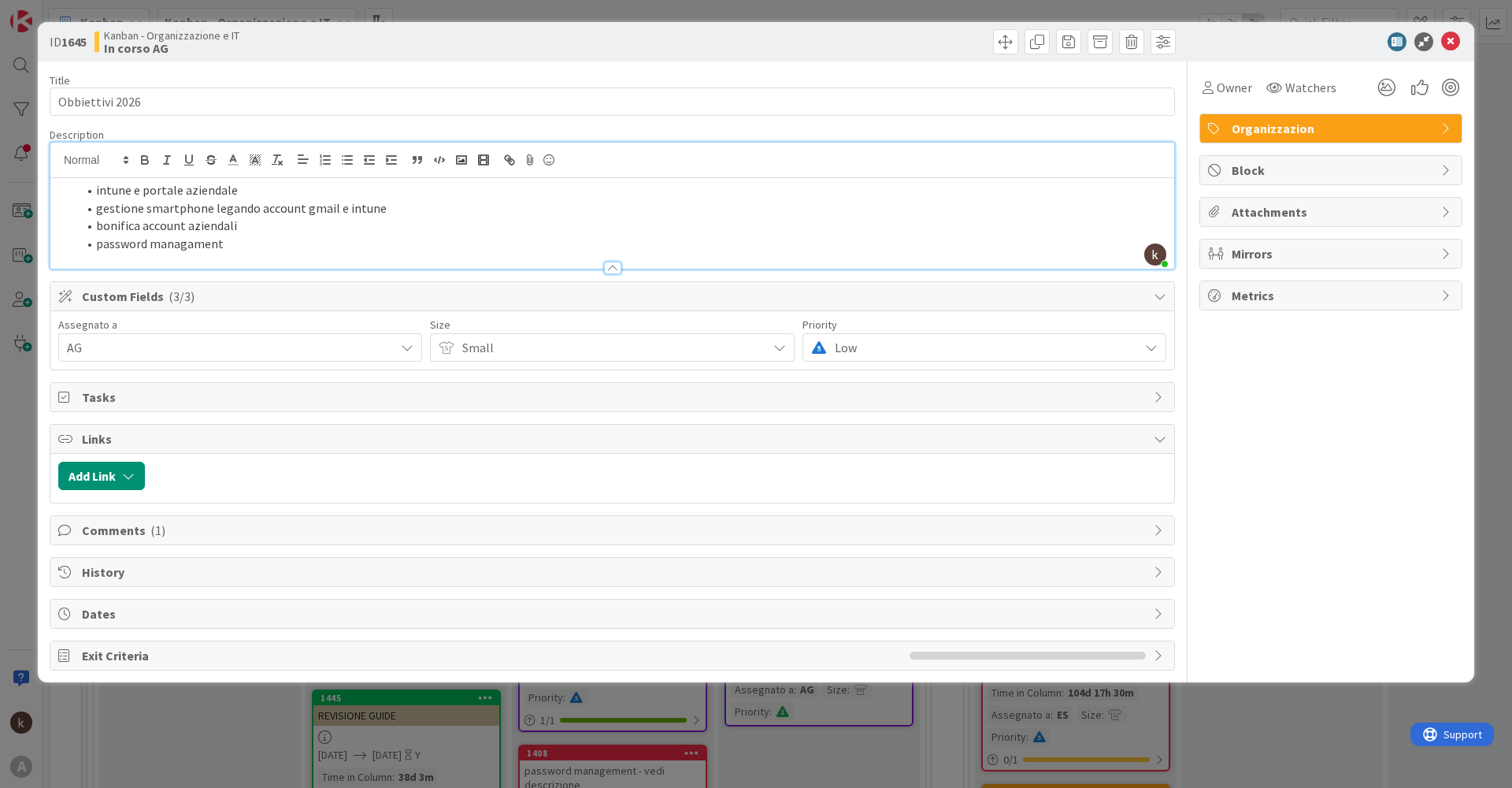
click at [179, 536] on span "Comments ( 1 )" at bounding box center [614, 530] width 1064 height 19
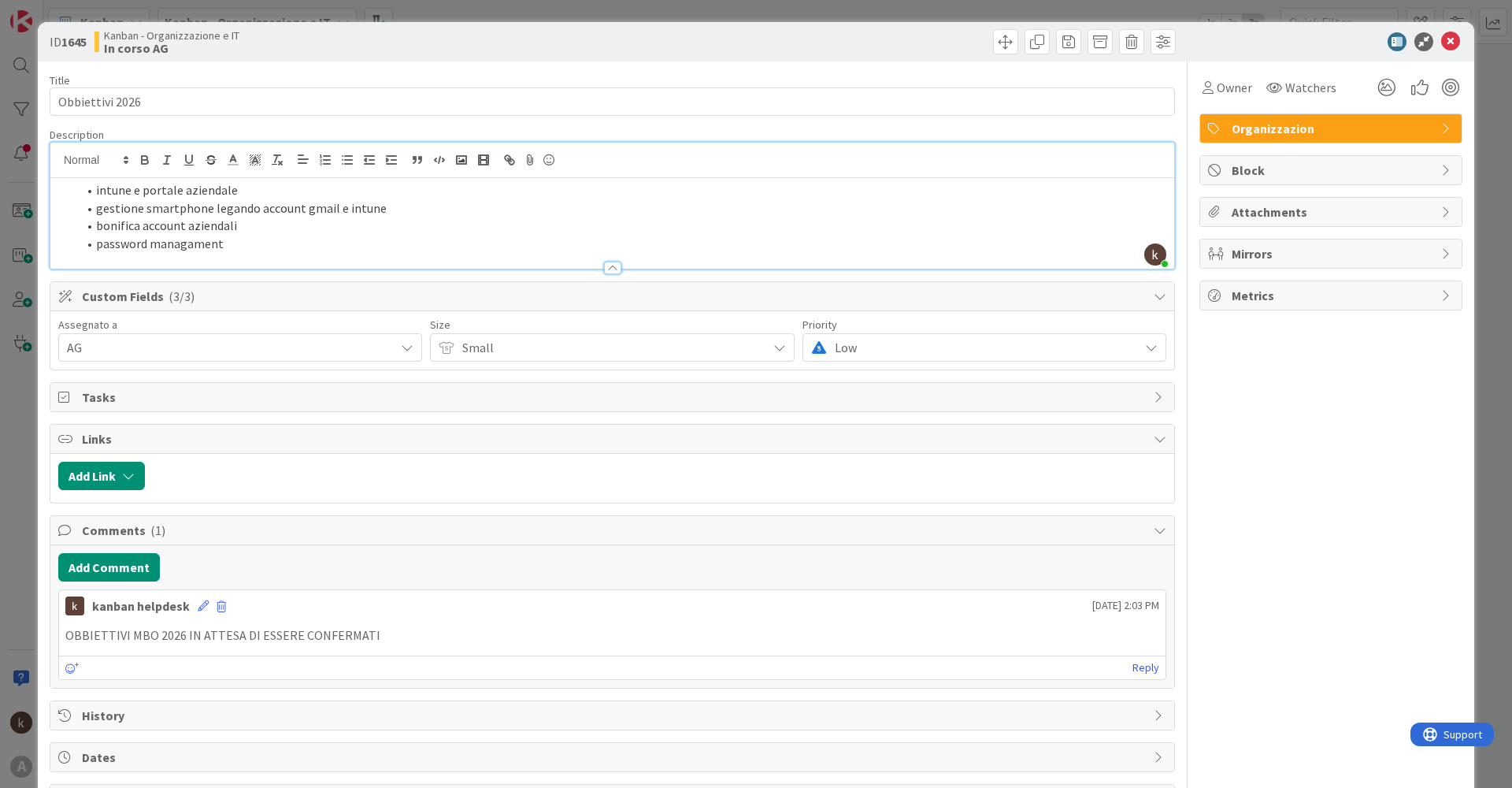
click at [258, 244] on li "password managament" at bounding box center [622, 243] width 1089 height 18
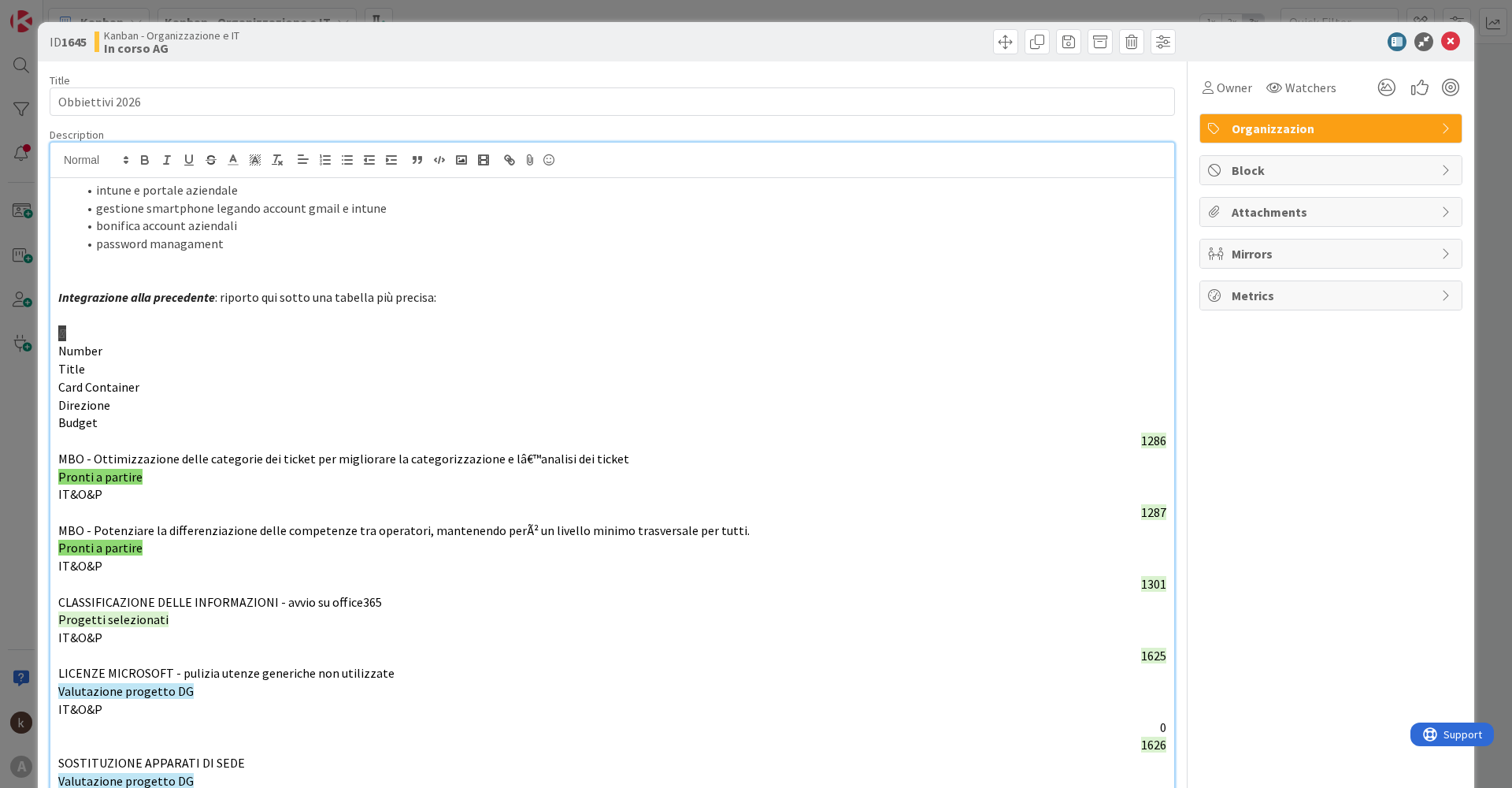
drag, startPoint x: 787, startPoint y: 476, endPoint x: 54, endPoint y: 290, distance: 756.2
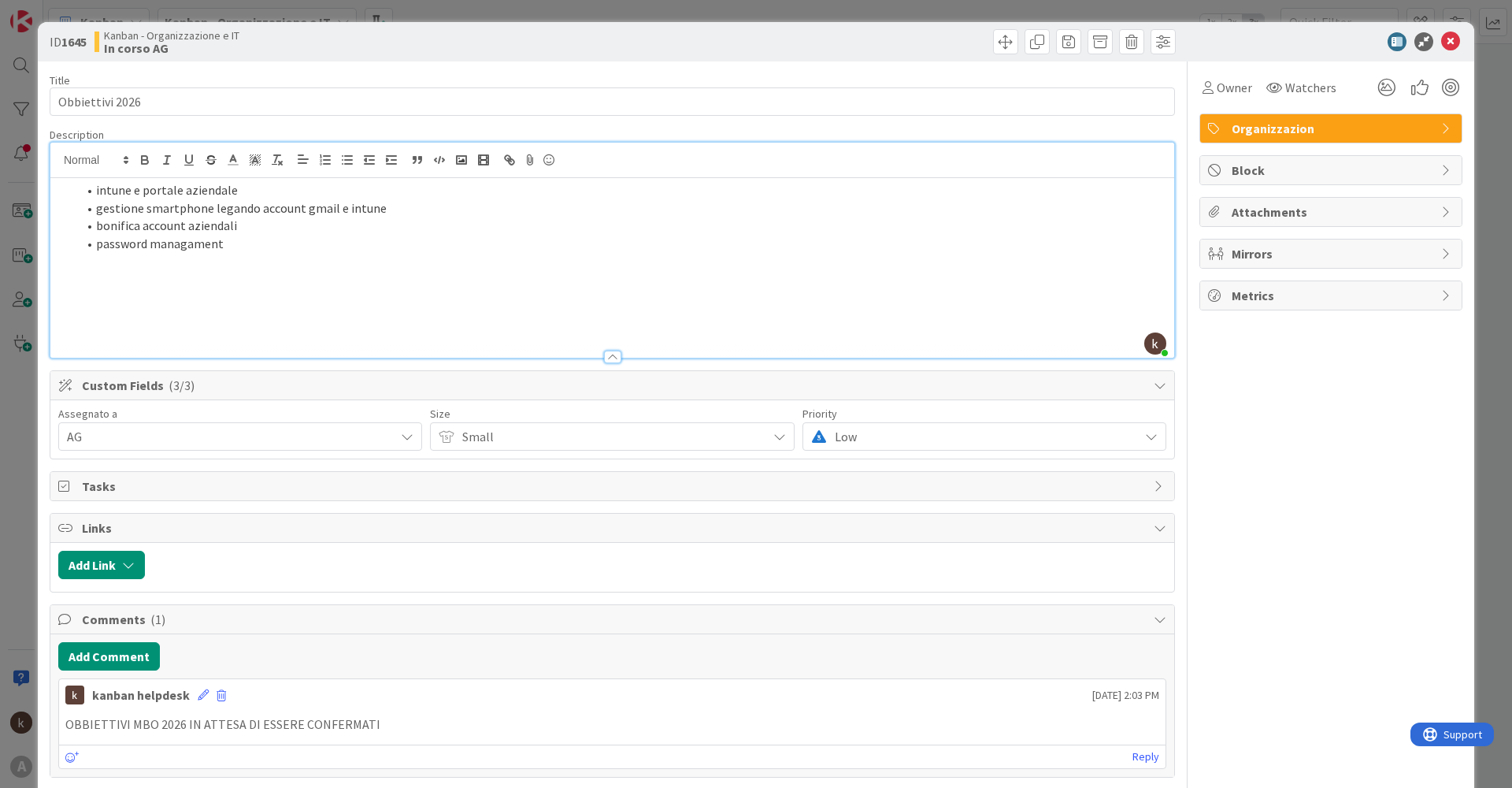
click at [1249, 209] on span "Attachments" at bounding box center [1331, 212] width 201 height 19
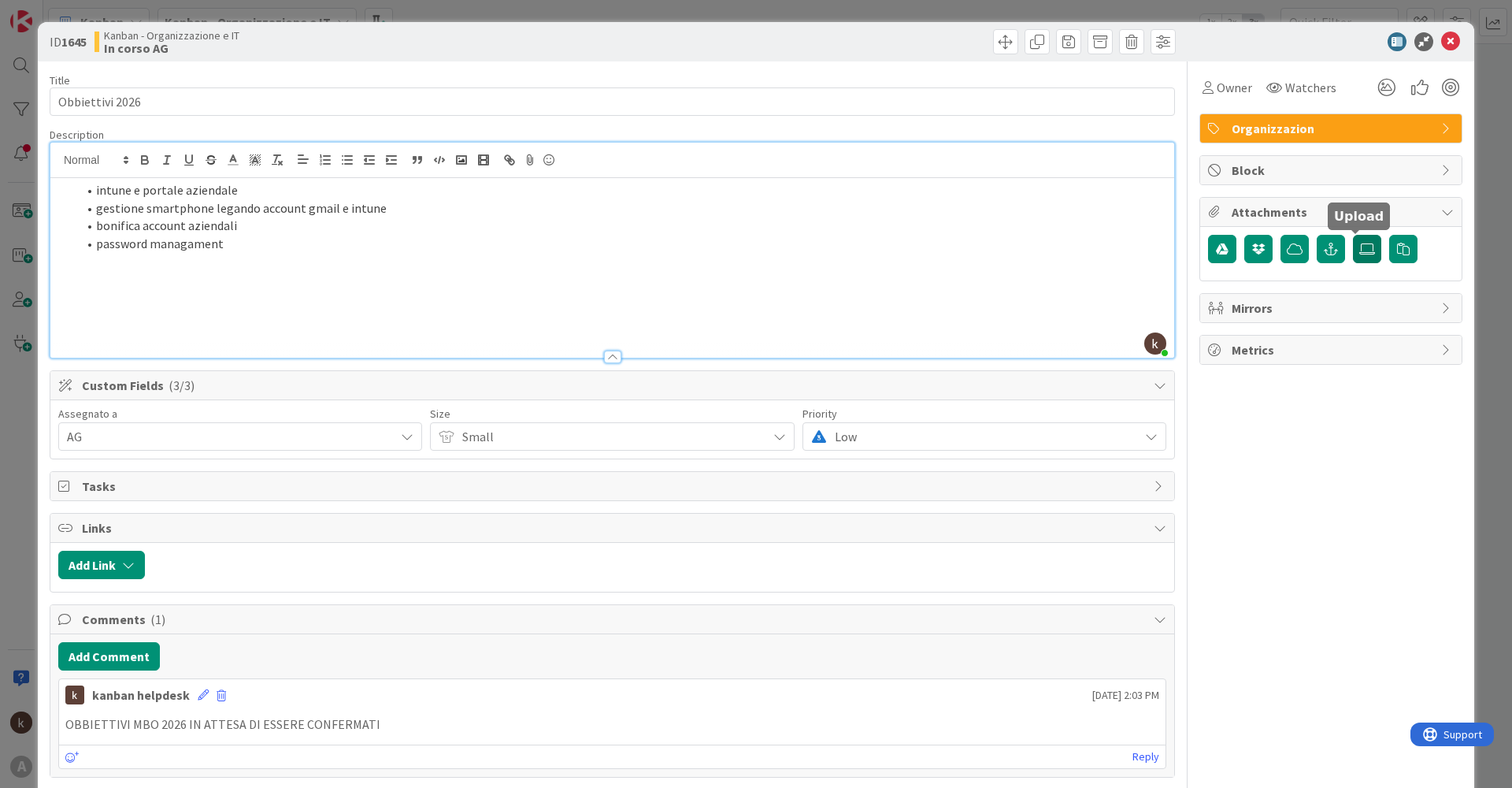
click at [1359, 253] on icon at bounding box center [1366, 248] width 15 height 13
click at [1353, 235] on input "file" at bounding box center [1353, 235] width 0 height 0
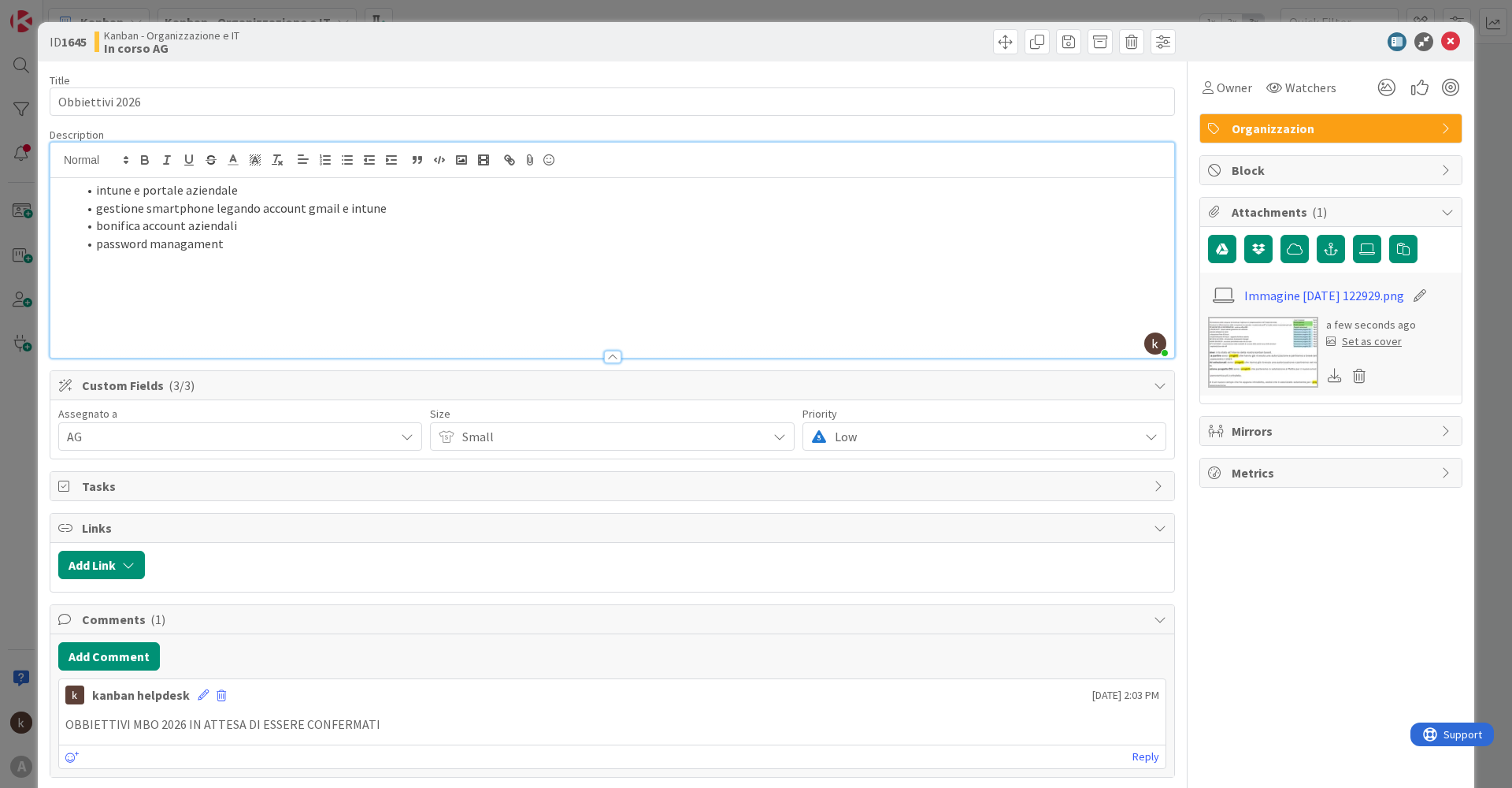
click at [747, 260] on p at bounding box center [612, 261] width 1108 height 18
click at [497, 433] on span "Small" at bounding box center [610, 437] width 296 height 22
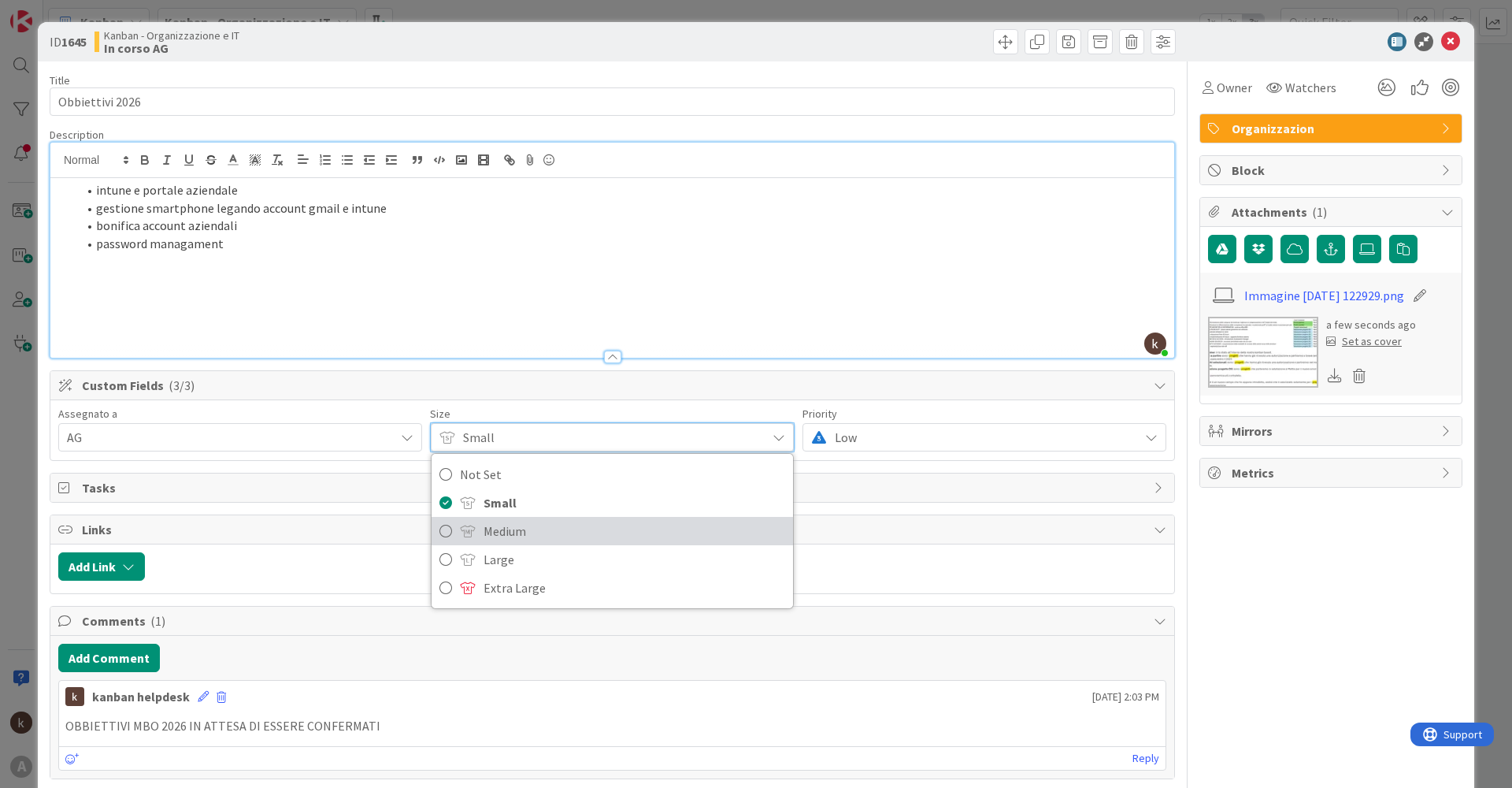
click at [476, 538] on link "Medium" at bounding box center [611, 530] width 360 height 28
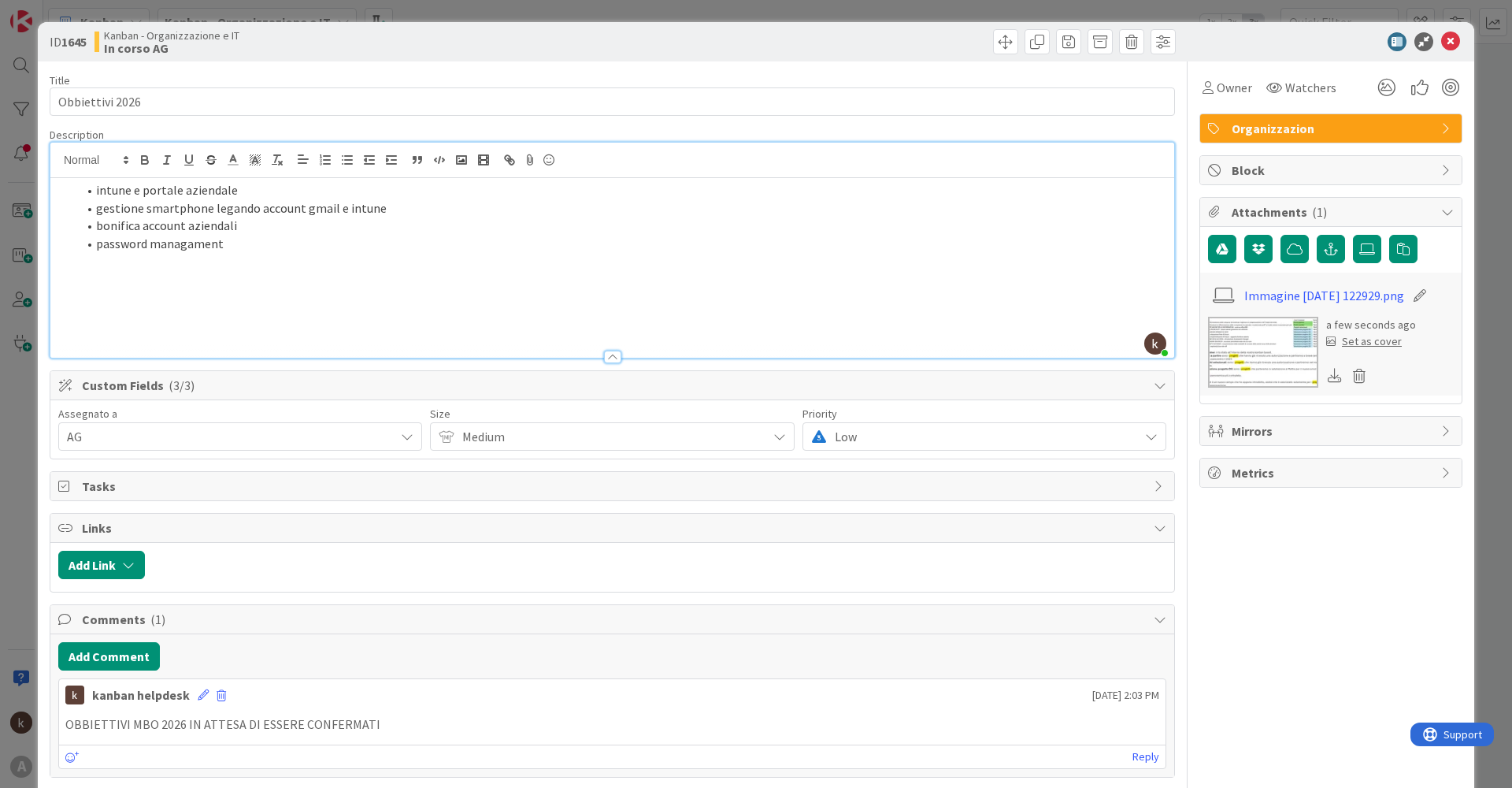
click at [759, 438] on span "Low" at bounding box center [610, 437] width 296 height 22
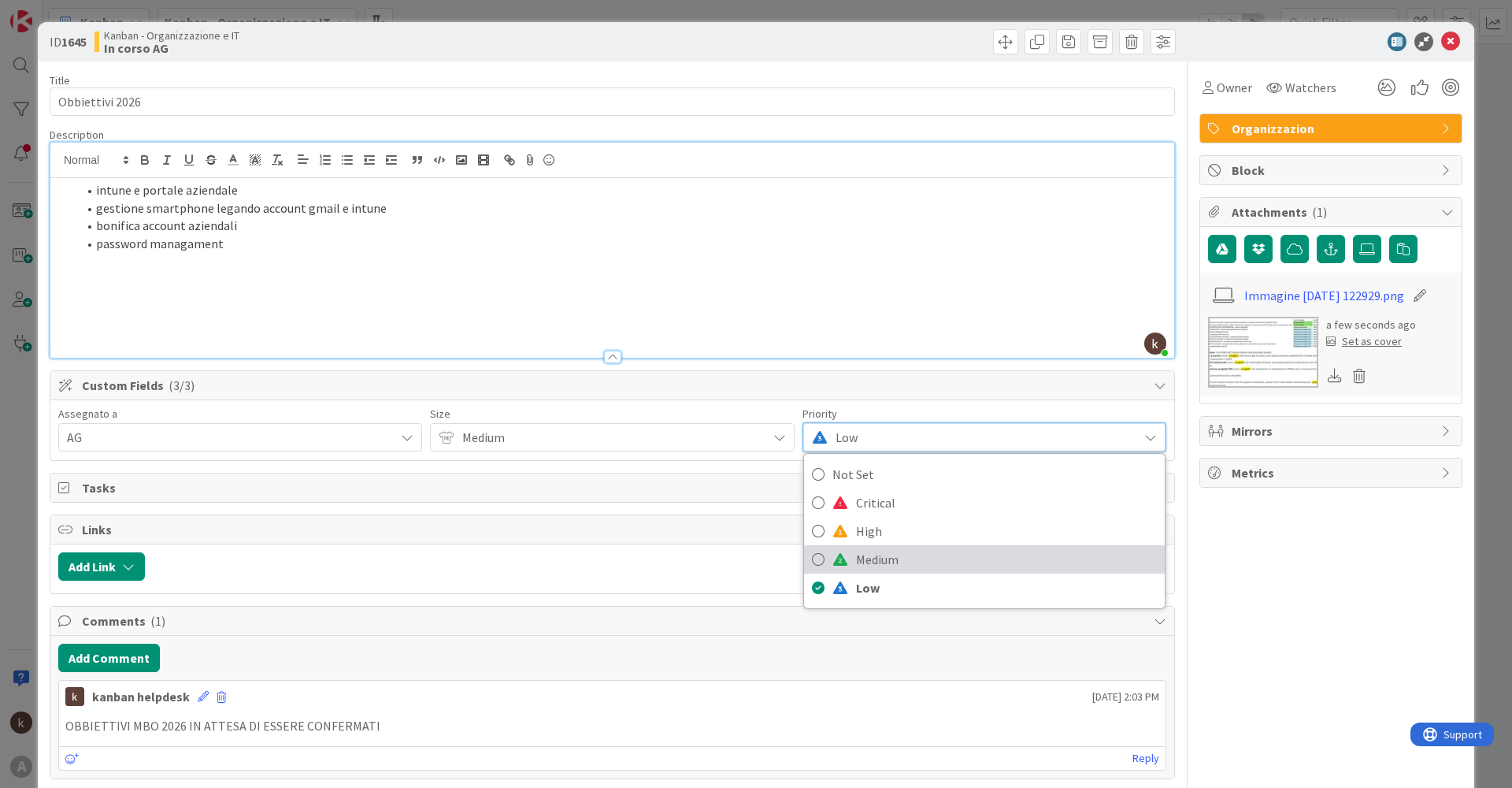
click at [858, 553] on span "Medium" at bounding box center [1006, 559] width 301 height 24
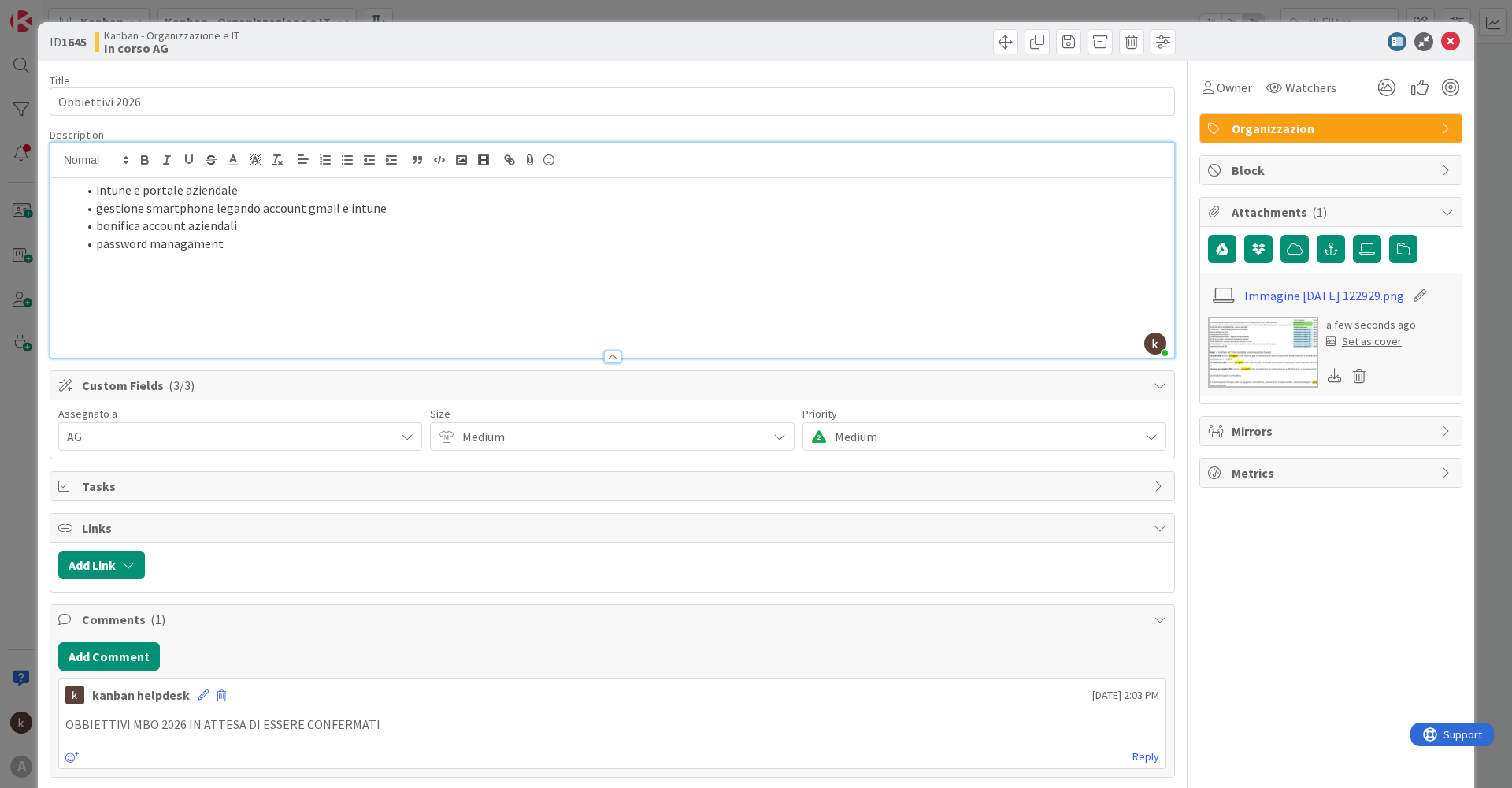
click at [890, 309] on p at bounding box center [612, 315] width 1108 height 18
click at [1359, 251] on icon at bounding box center [1366, 248] width 15 height 13
click at [1353, 235] on input "file" at bounding box center [1353, 235] width 0 height 0
